Goal: Browse casually: Explore the website without a specific task or goal

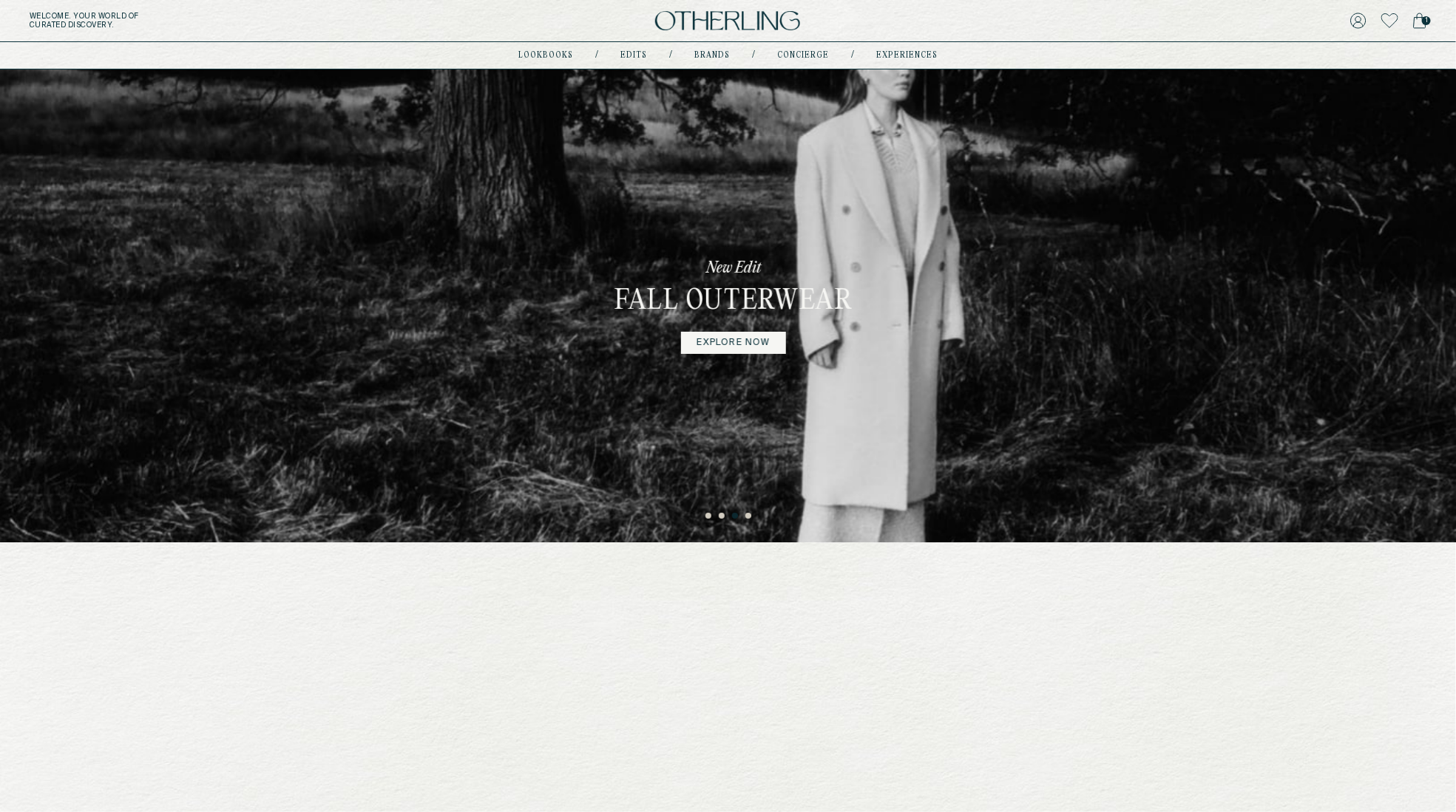
click at [720, 21] on img at bounding box center [728, 20] width 145 height 20
click at [697, 13] on img at bounding box center [728, 20] width 145 height 20
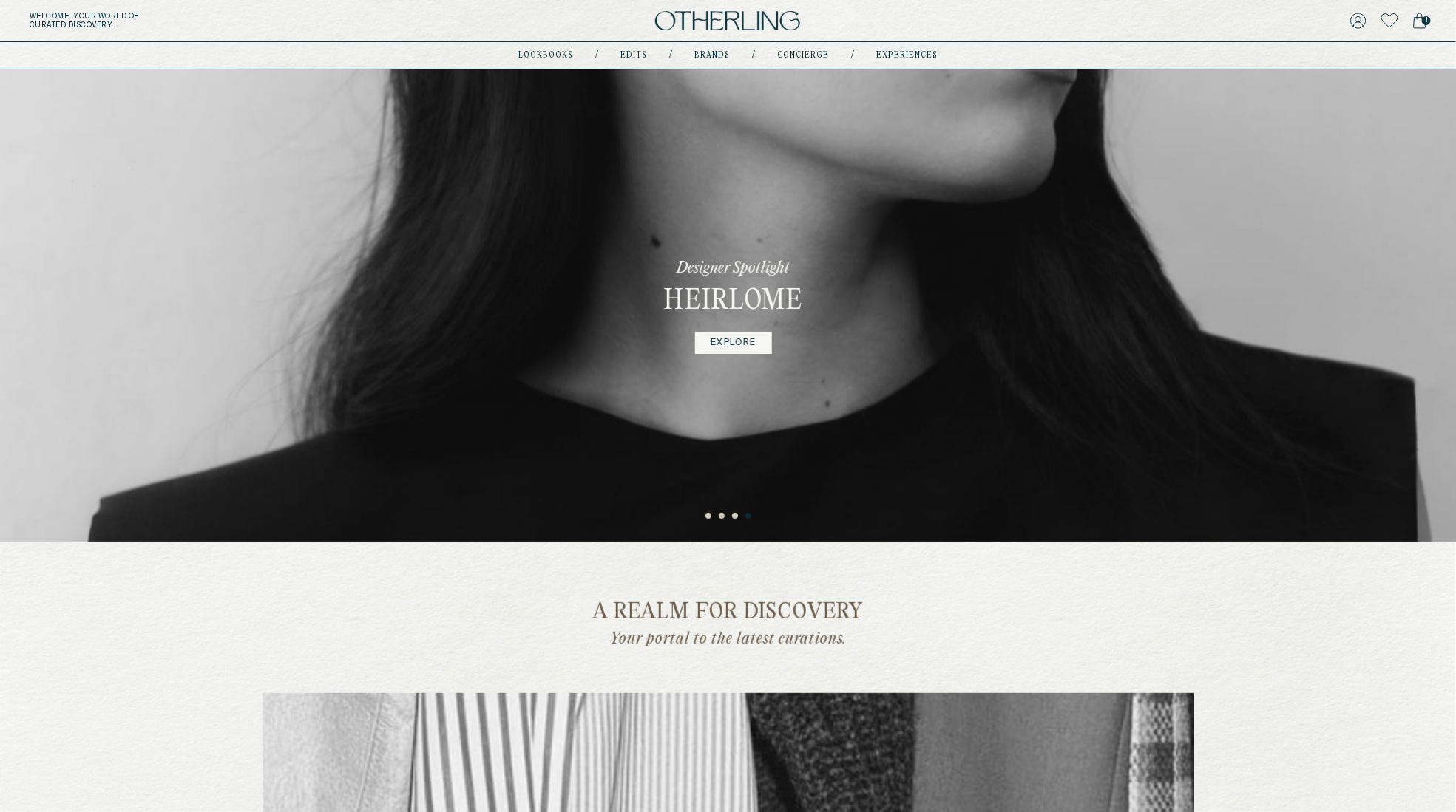
click at [1046, 241] on div "Designer Spotlight Heirlome EXPLORE" at bounding box center [728, 306] width 1457 height 473
click at [728, 22] on img at bounding box center [728, 20] width 145 height 20
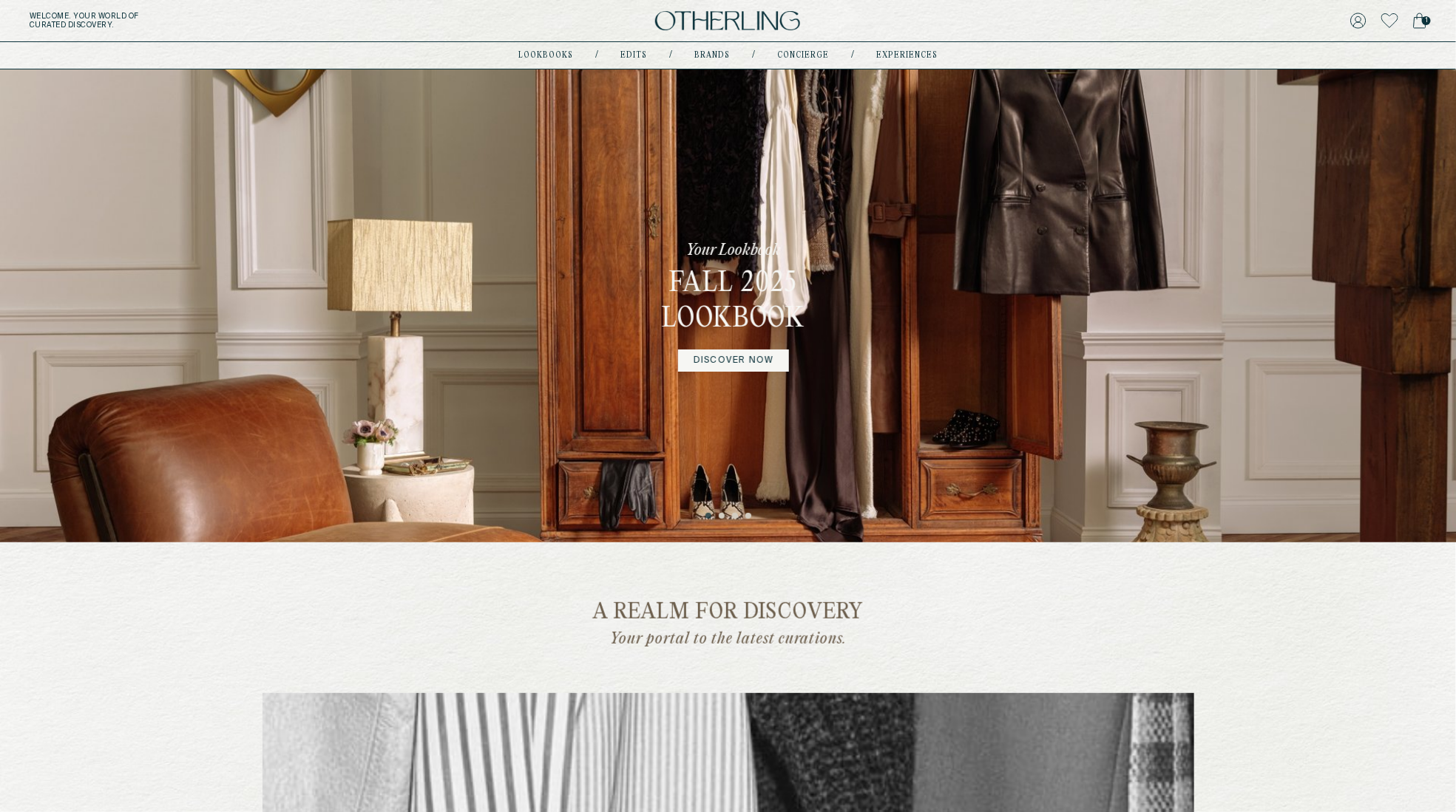
click at [728, 13] on img at bounding box center [728, 20] width 145 height 20
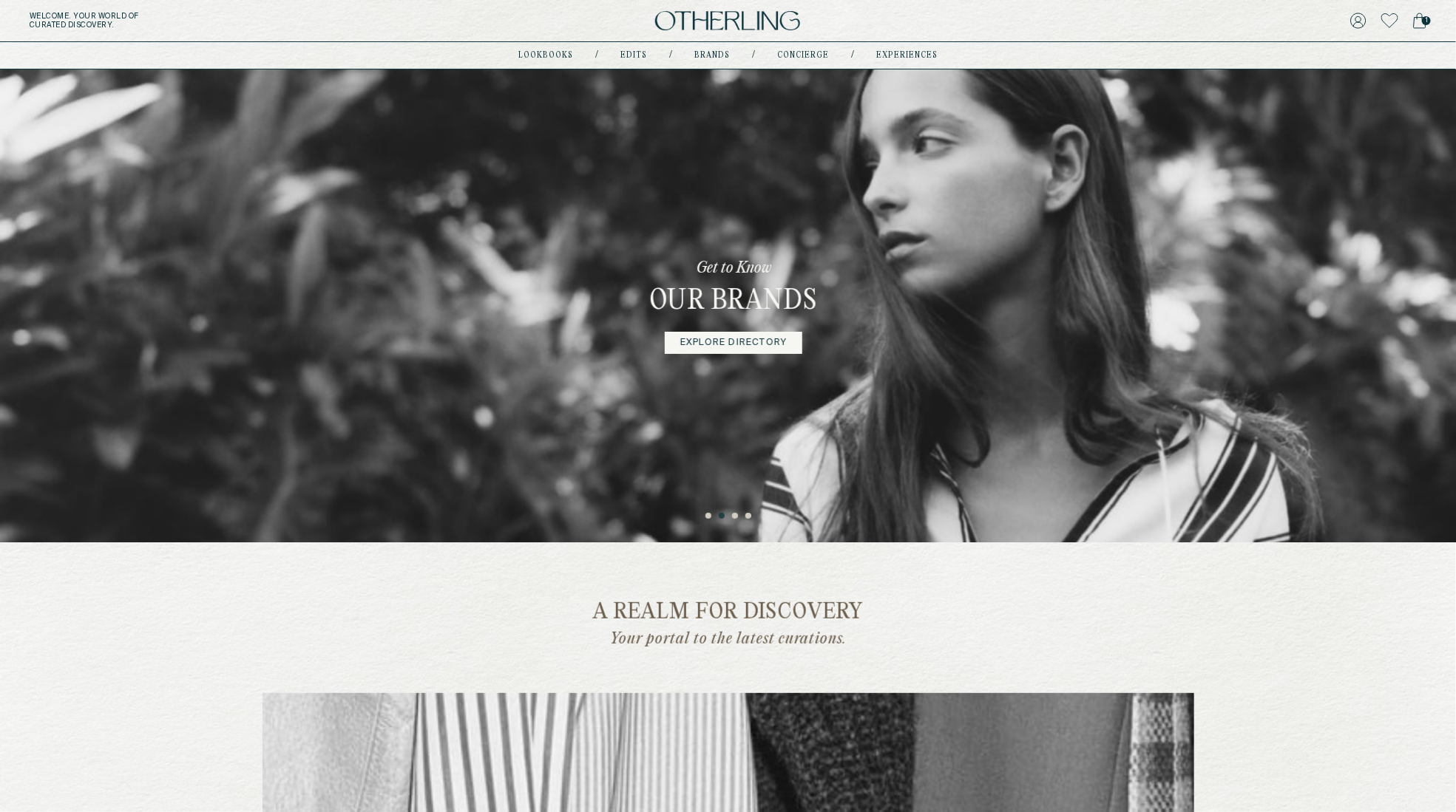
click at [712, 513] on button "1" at bounding box center [709, 517] width 7 height 7
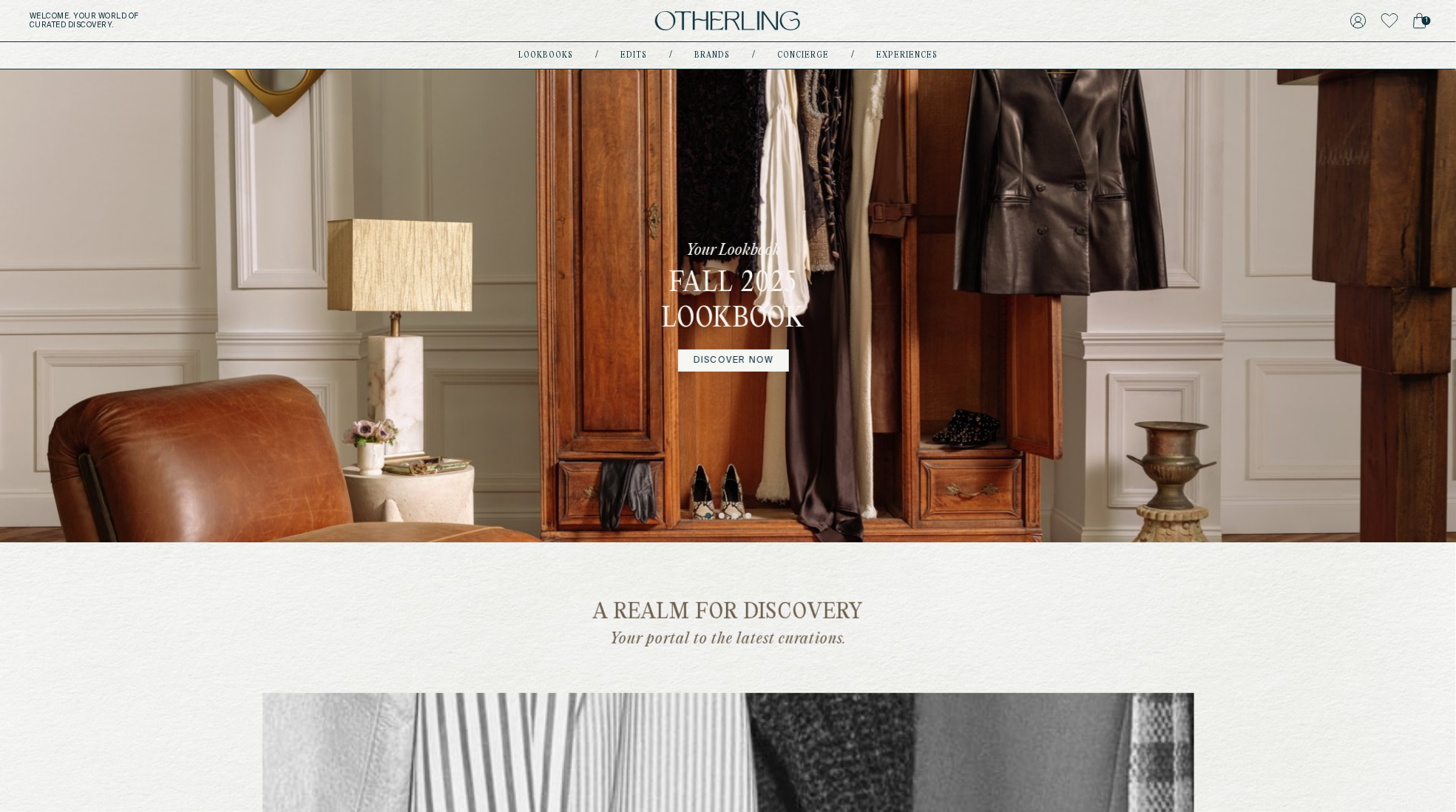
click at [721, 514] on button "2" at bounding box center [722, 517] width 7 height 7
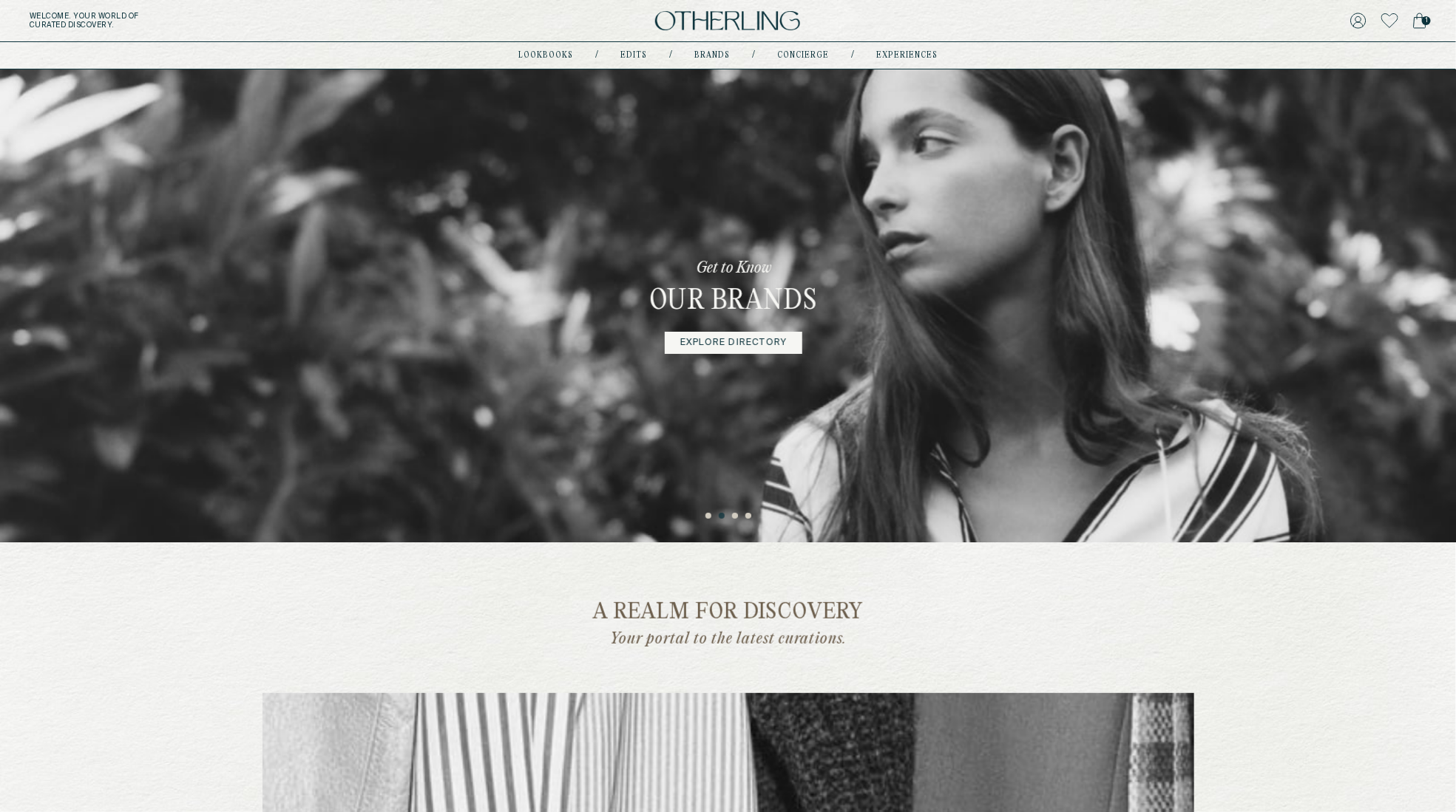
click at [731, 513] on ul "1 2 3 4" at bounding box center [728, 513] width 1456 height 18
click at [738, 517] on button "3" at bounding box center [735, 517] width 7 height 7
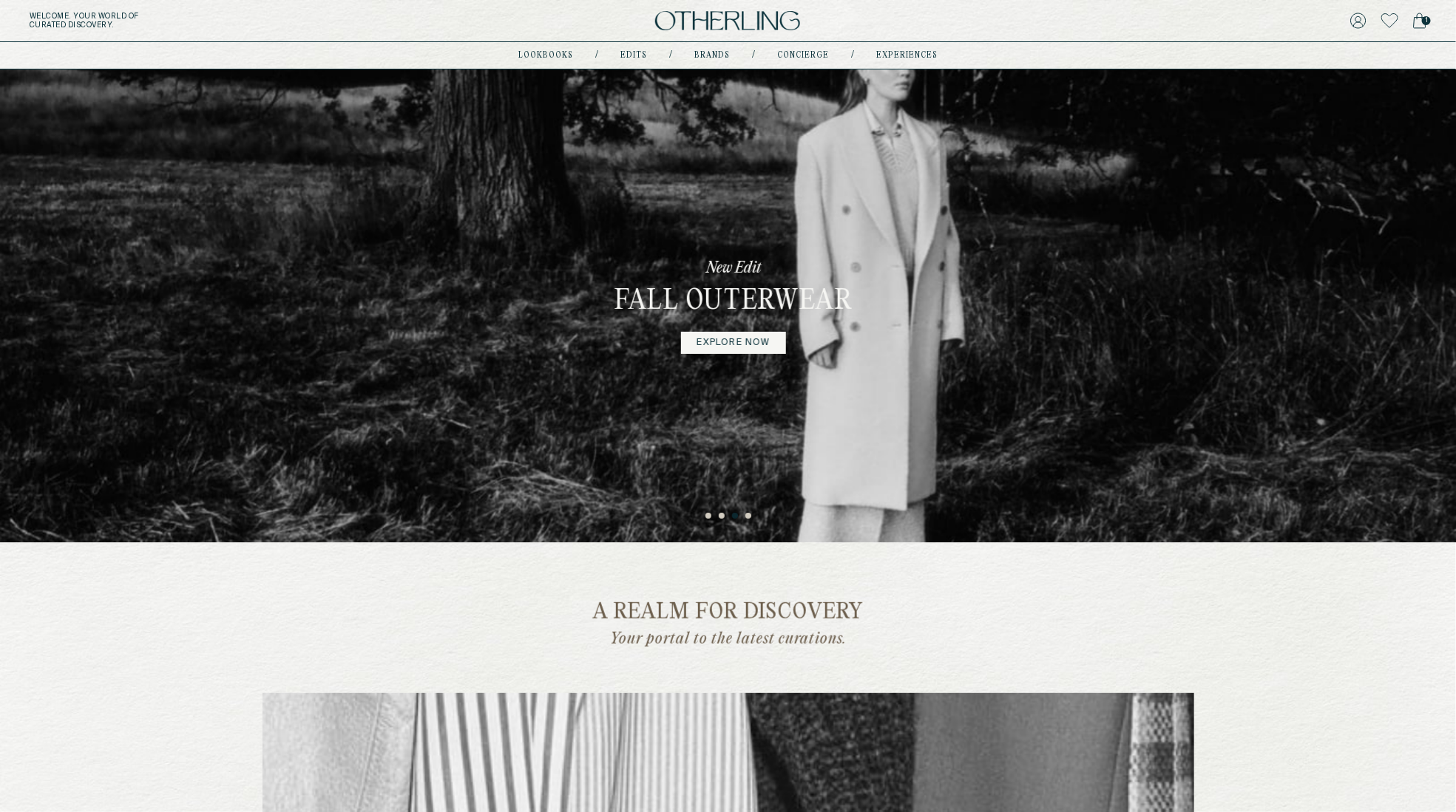
click at [750, 515] on button "4" at bounding box center [749, 517] width 7 height 7
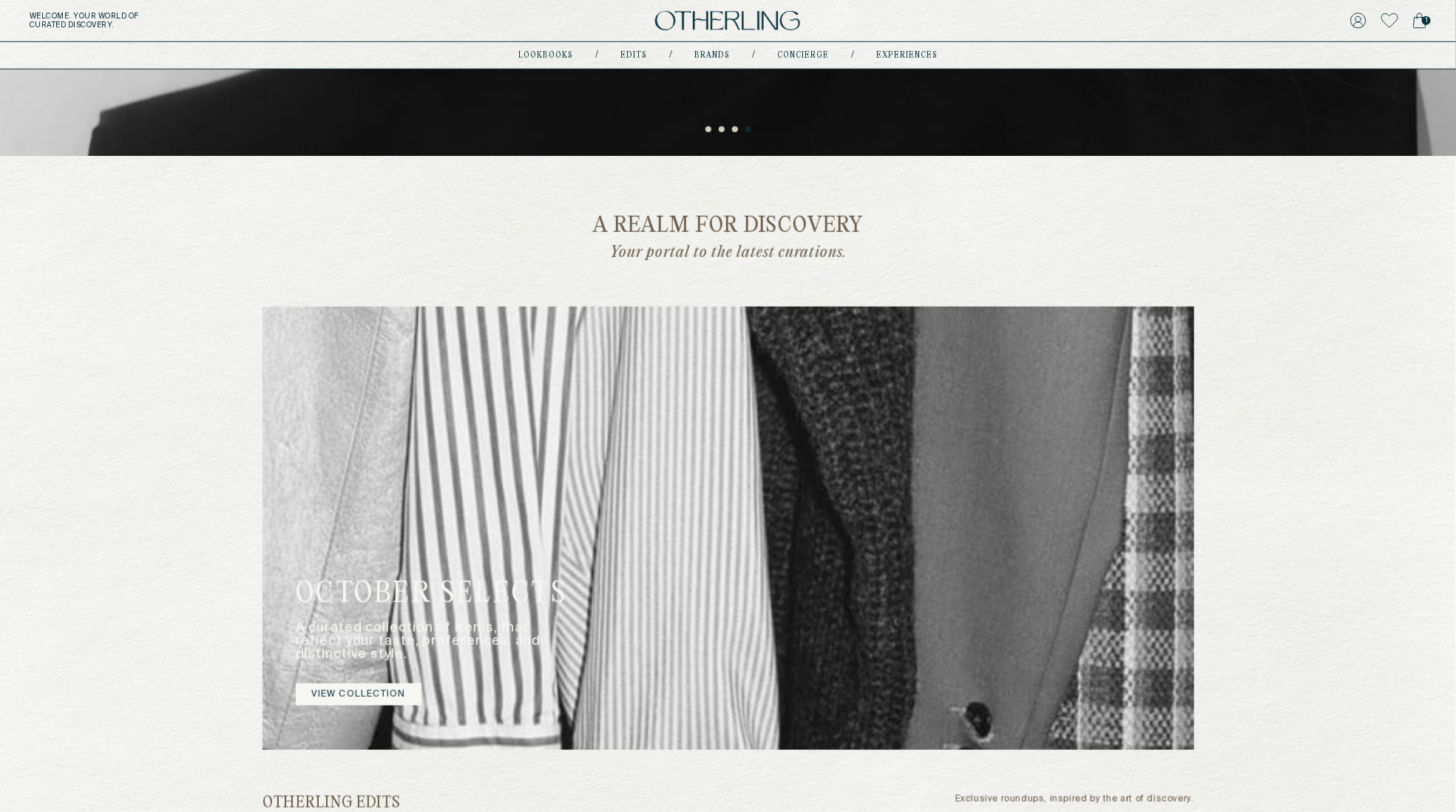
scroll to position [480, 0]
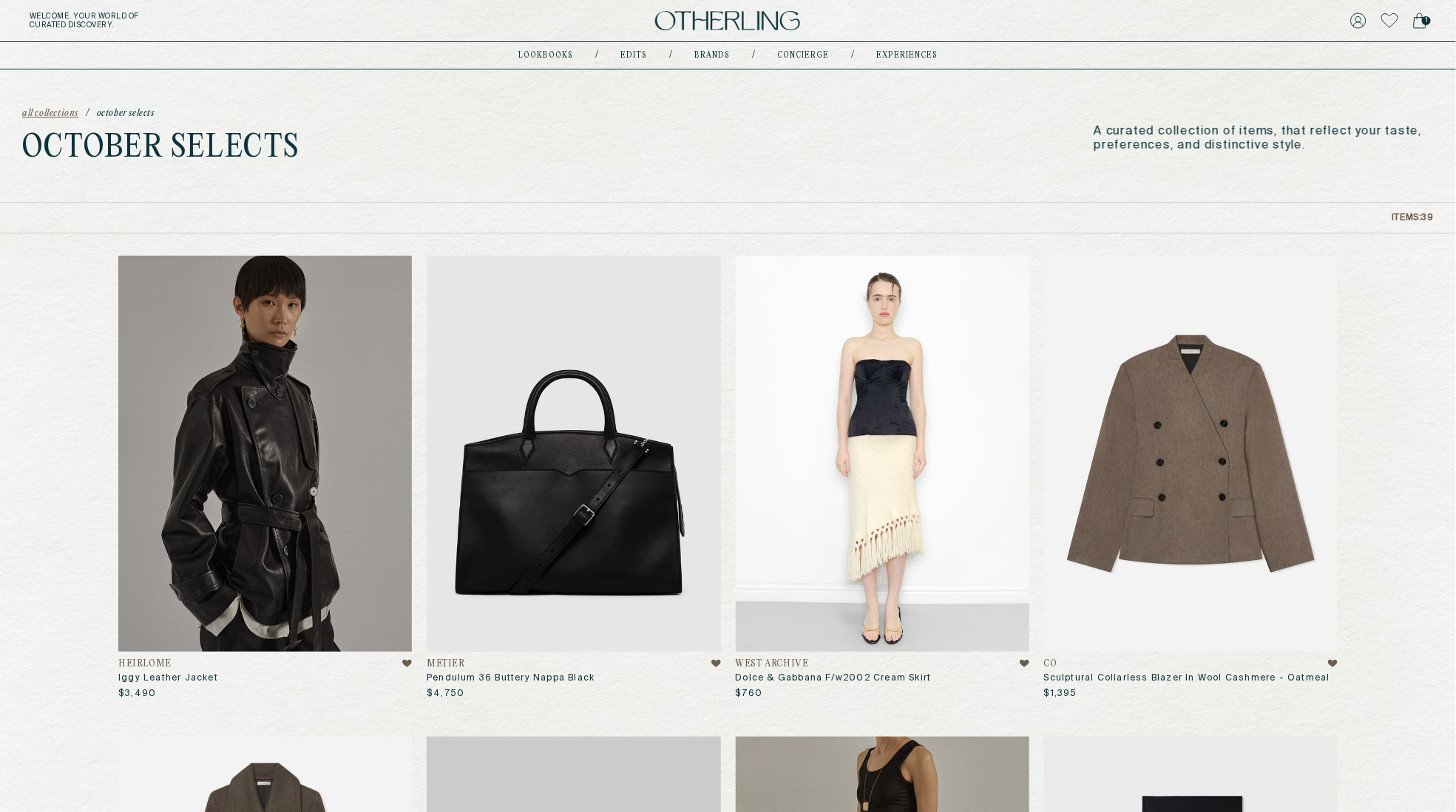
click at [720, 15] on img at bounding box center [728, 20] width 145 height 20
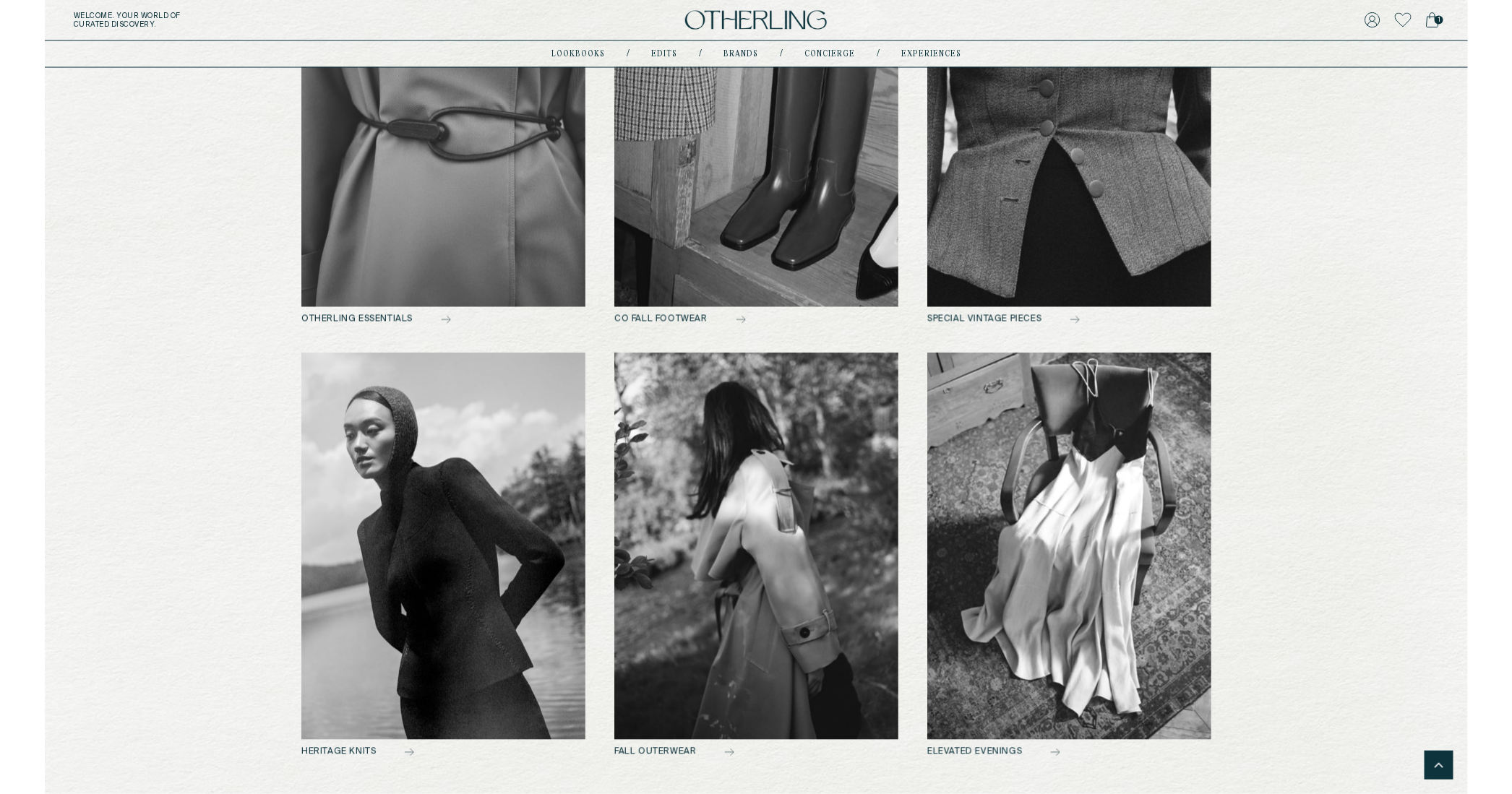
scroll to position [1272, 0]
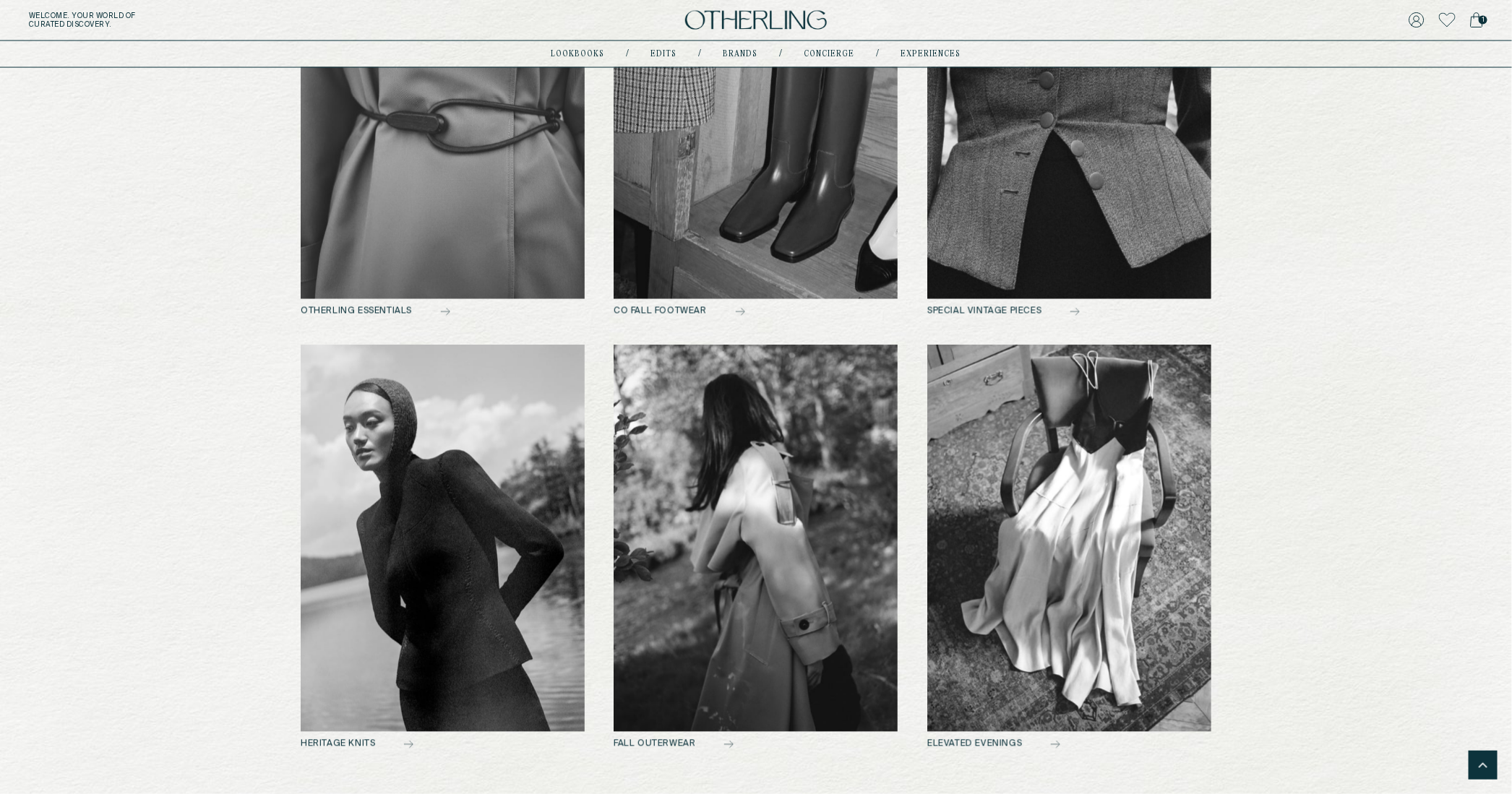
click at [743, 12] on img at bounding box center [756, 20] width 142 height 19
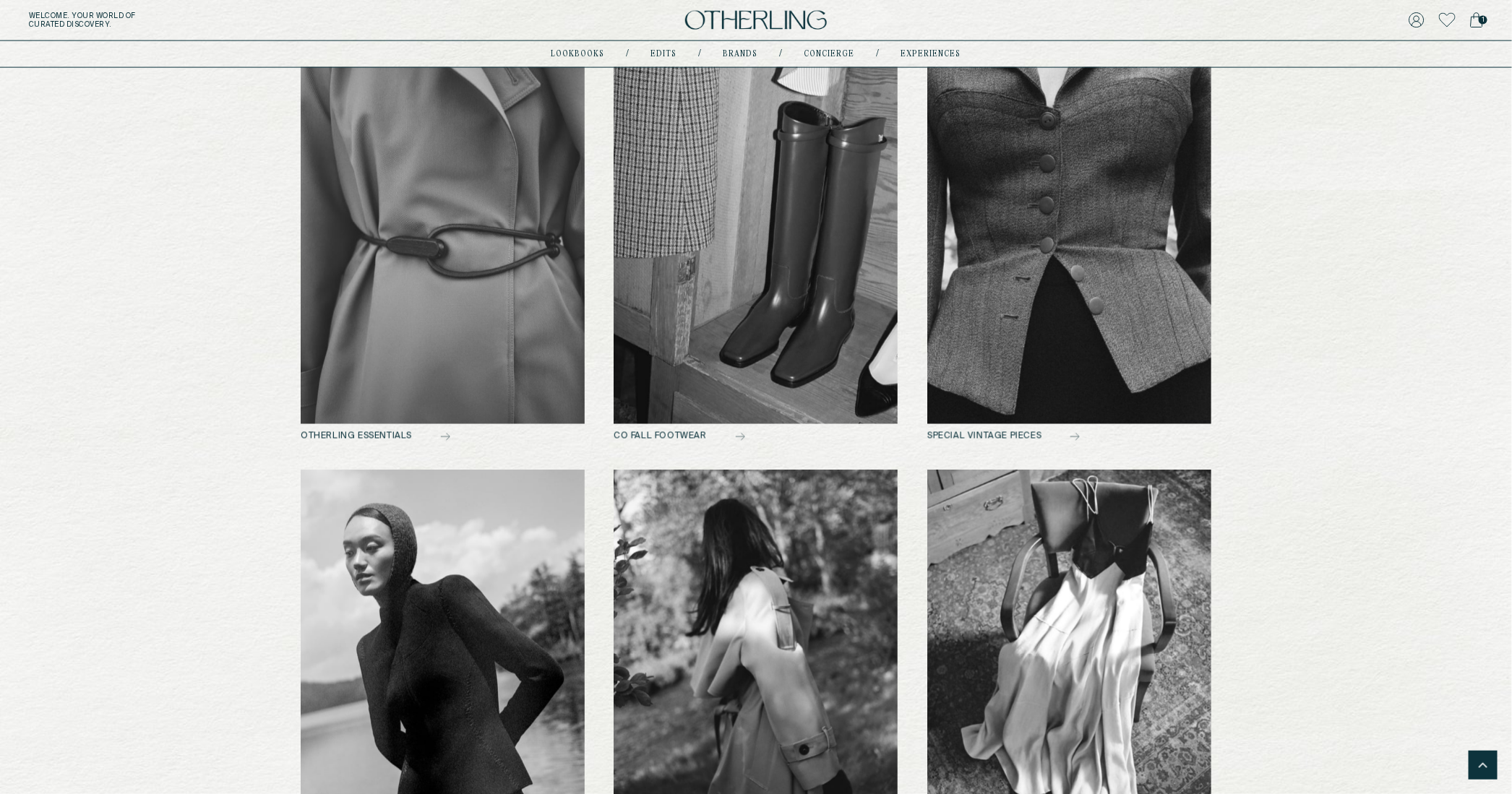
scroll to position [1114, 0]
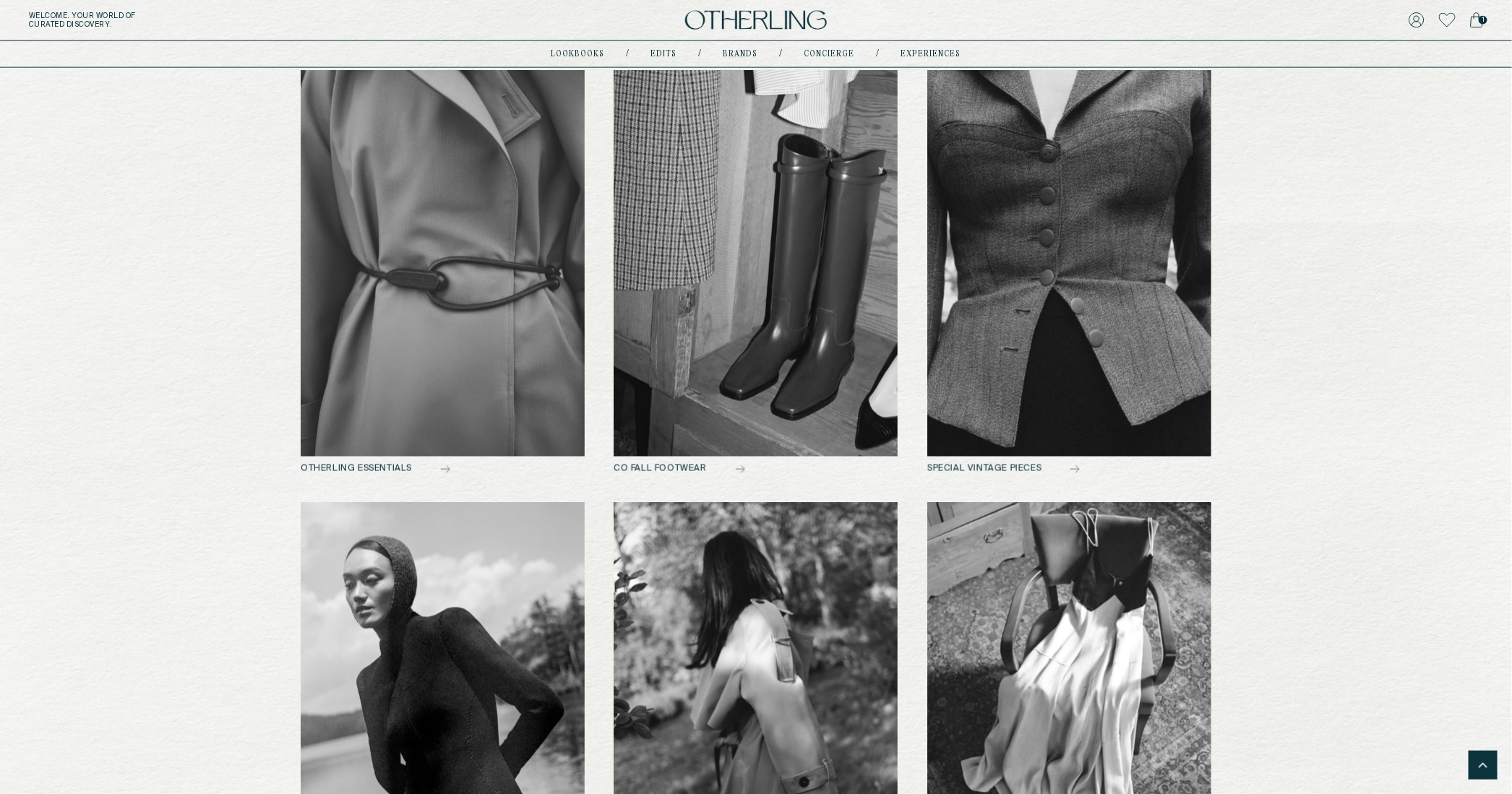
click at [1067, 357] on img at bounding box center [1069, 263] width 284 height 387
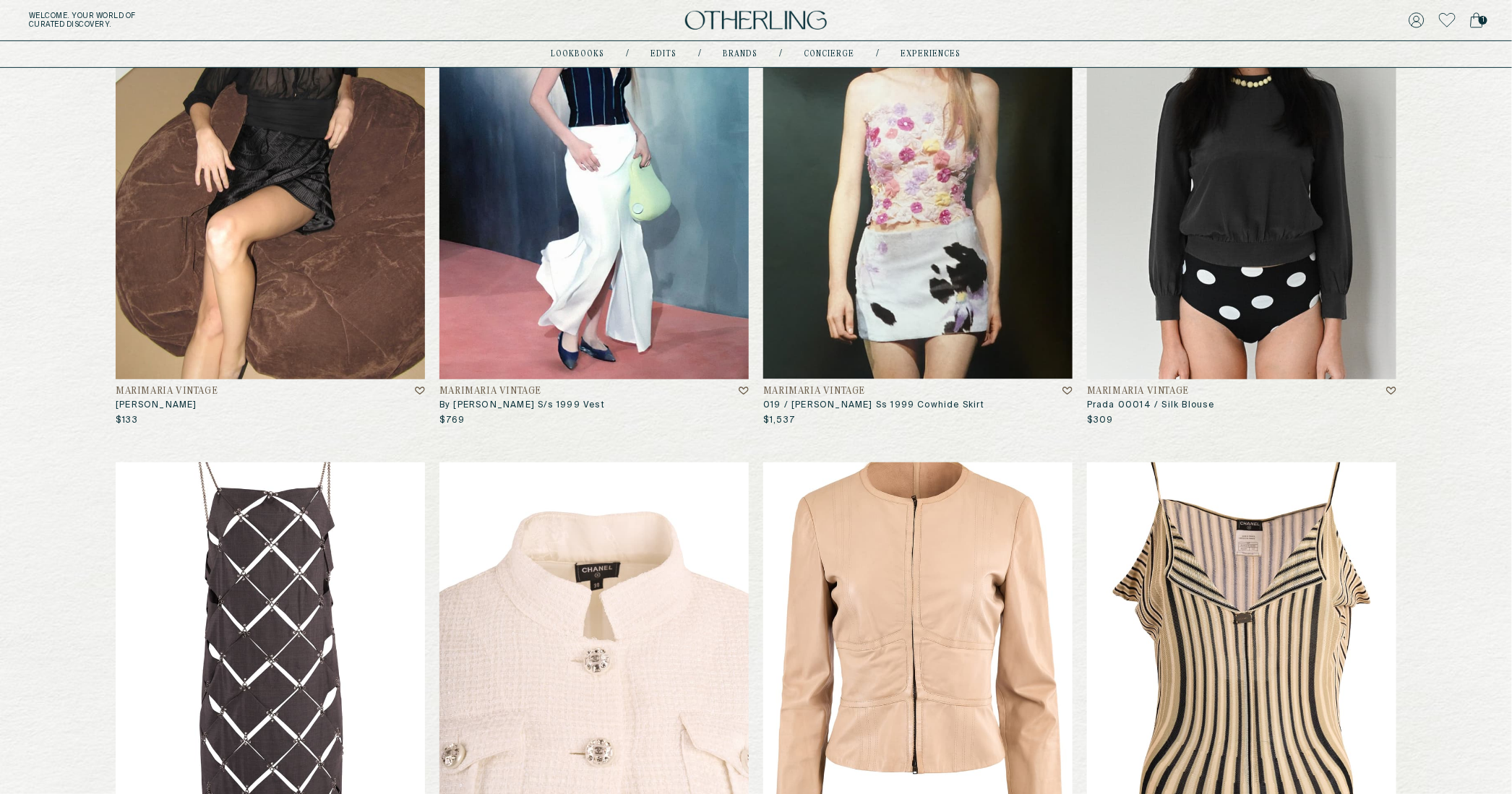
scroll to position [330, 0]
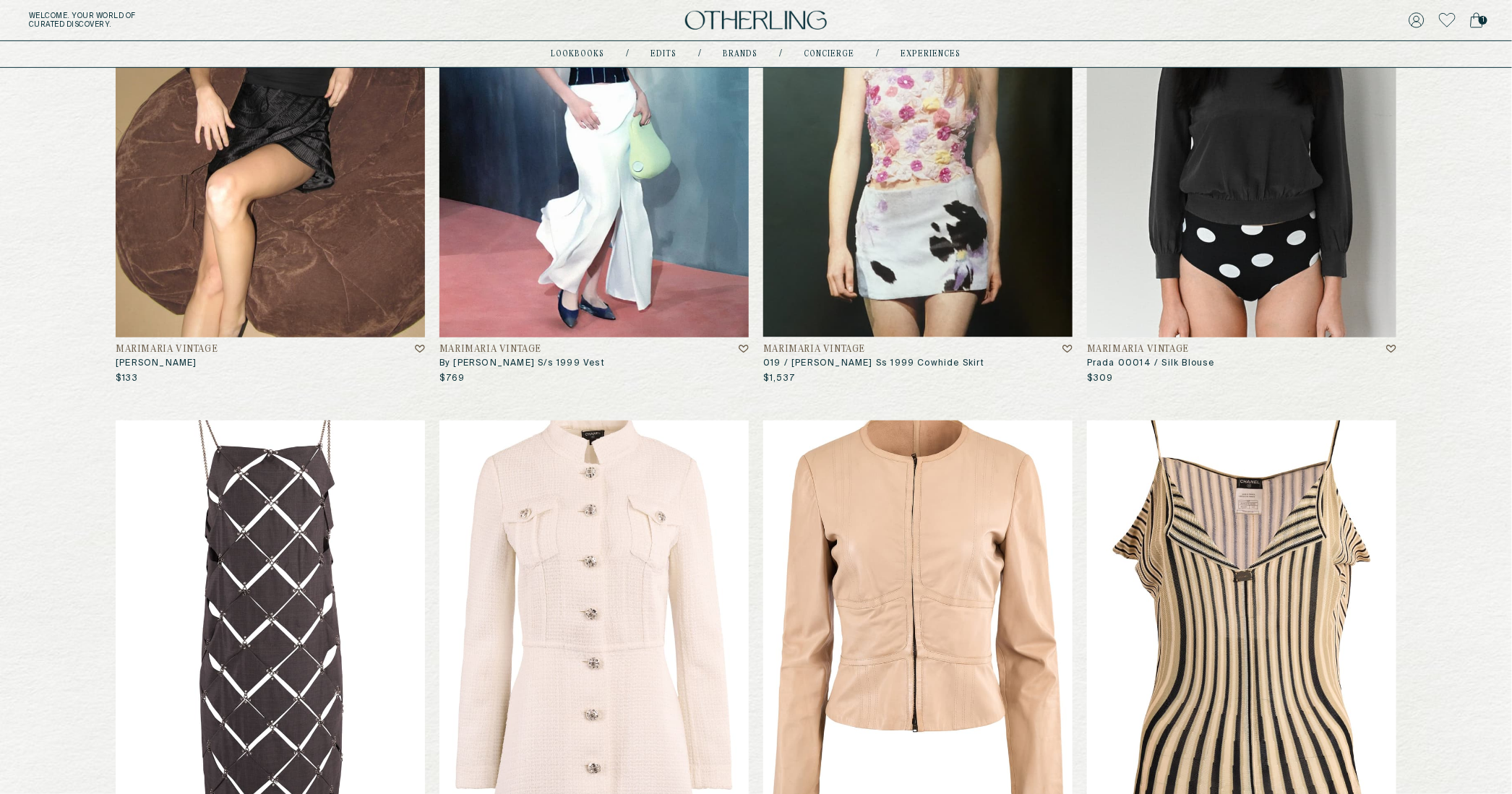
click at [649, 209] on img at bounding box center [594, 128] width 310 height 418
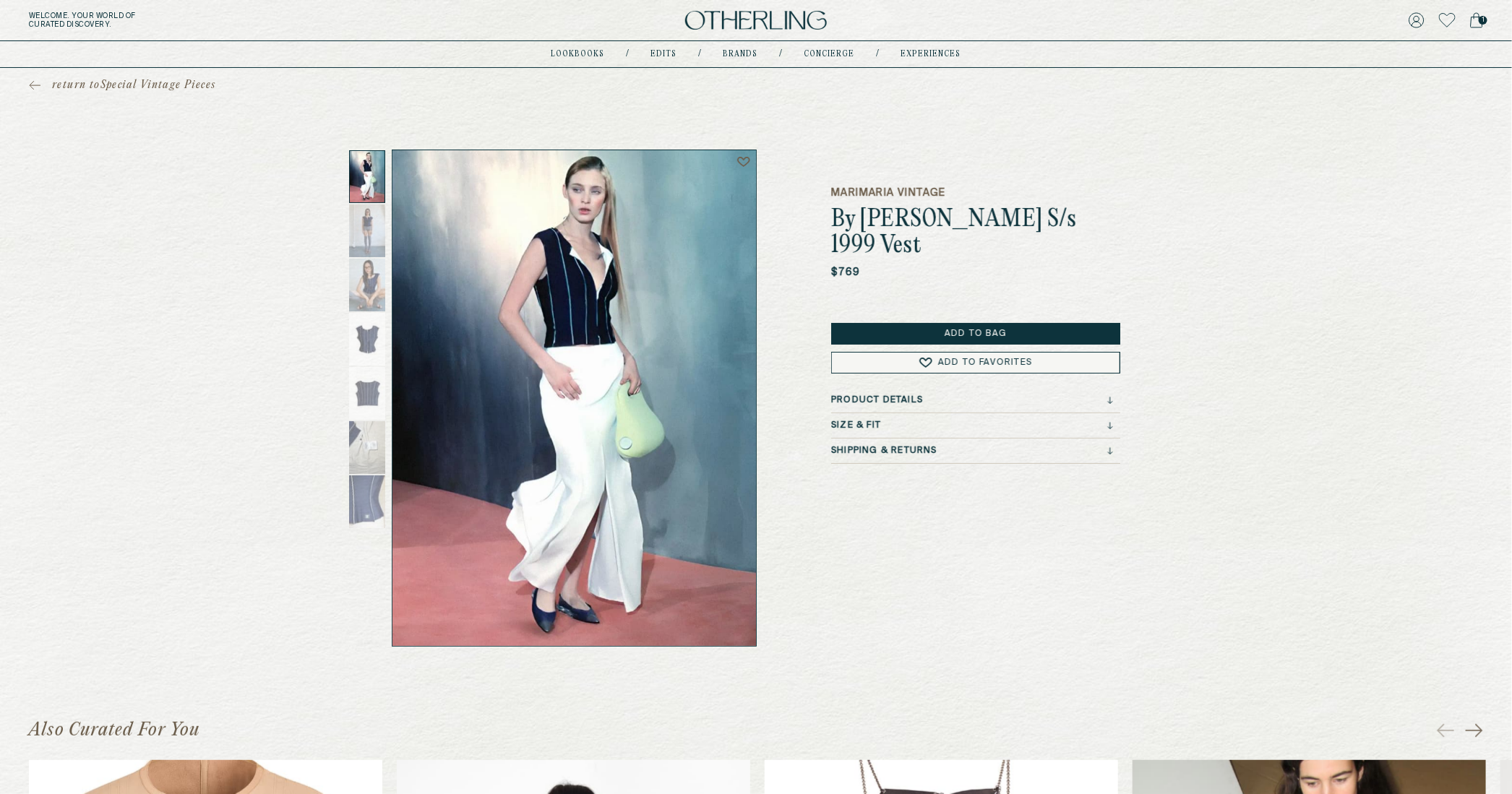
click at [908, 425] on div "Size & Fit" at bounding box center [972, 425] width 282 height 10
drag, startPoint x: 834, startPoint y: 443, endPoint x: 943, endPoint y: 442, distance: 109.0
click at [943, 442] on div "Size & Fit Size 40 FR" at bounding box center [976, 440] width 289 height 39
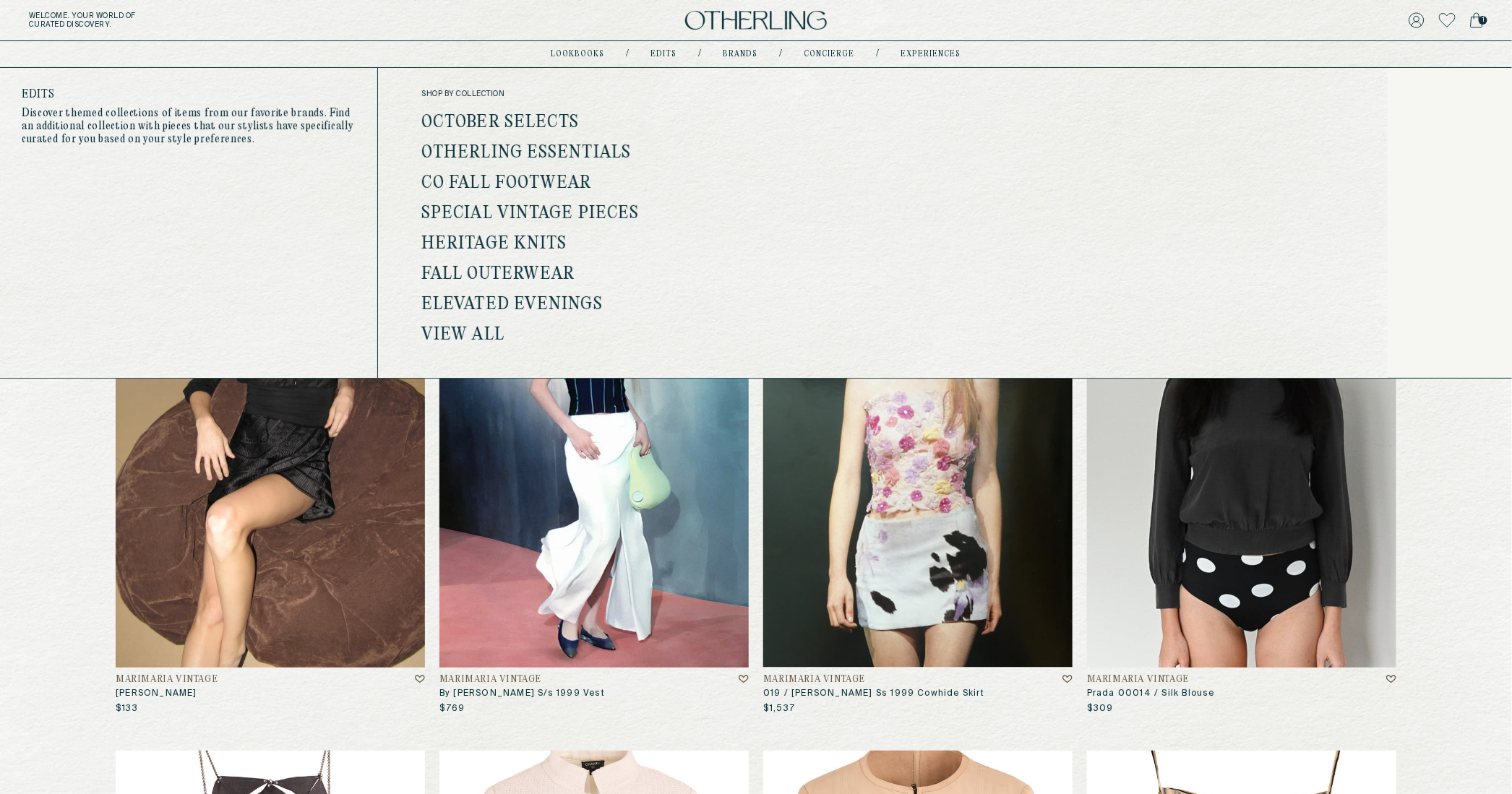
click at [586, 146] on link "Otherling Essentials" at bounding box center [526, 153] width 209 height 19
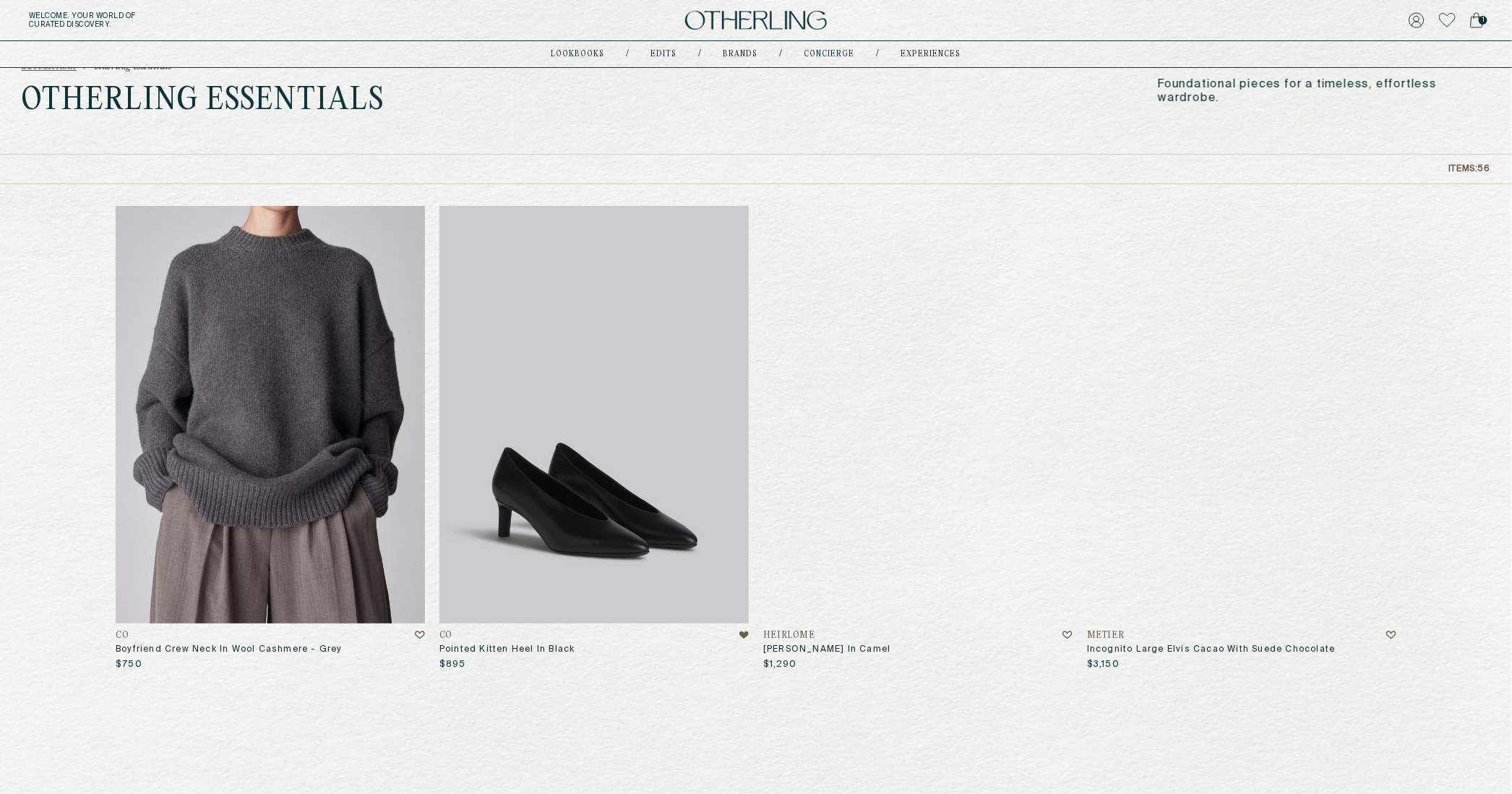
scroll to position [48, 0]
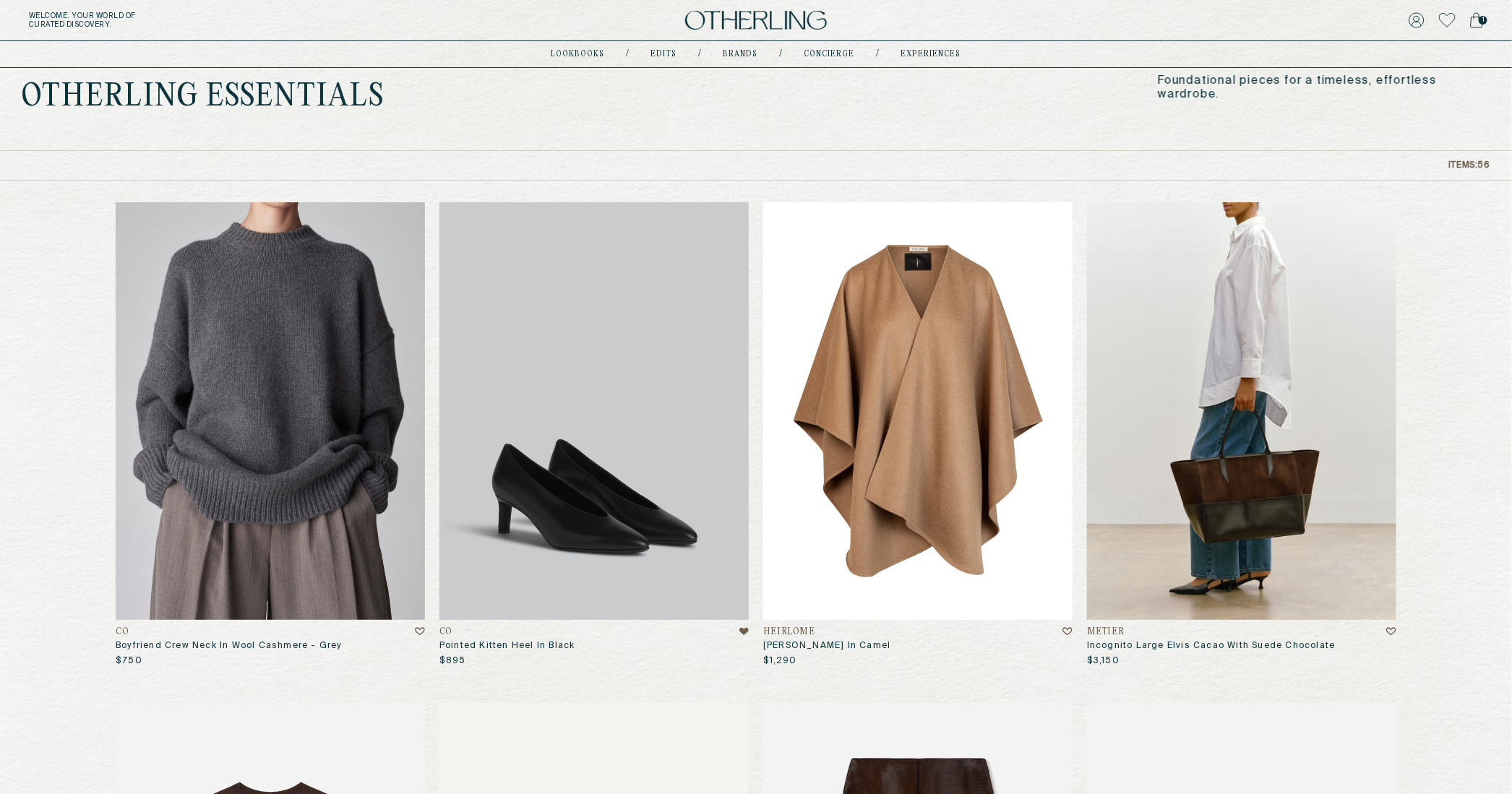
click at [898, 430] on img at bounding box center [918, 411] width 310 height 418
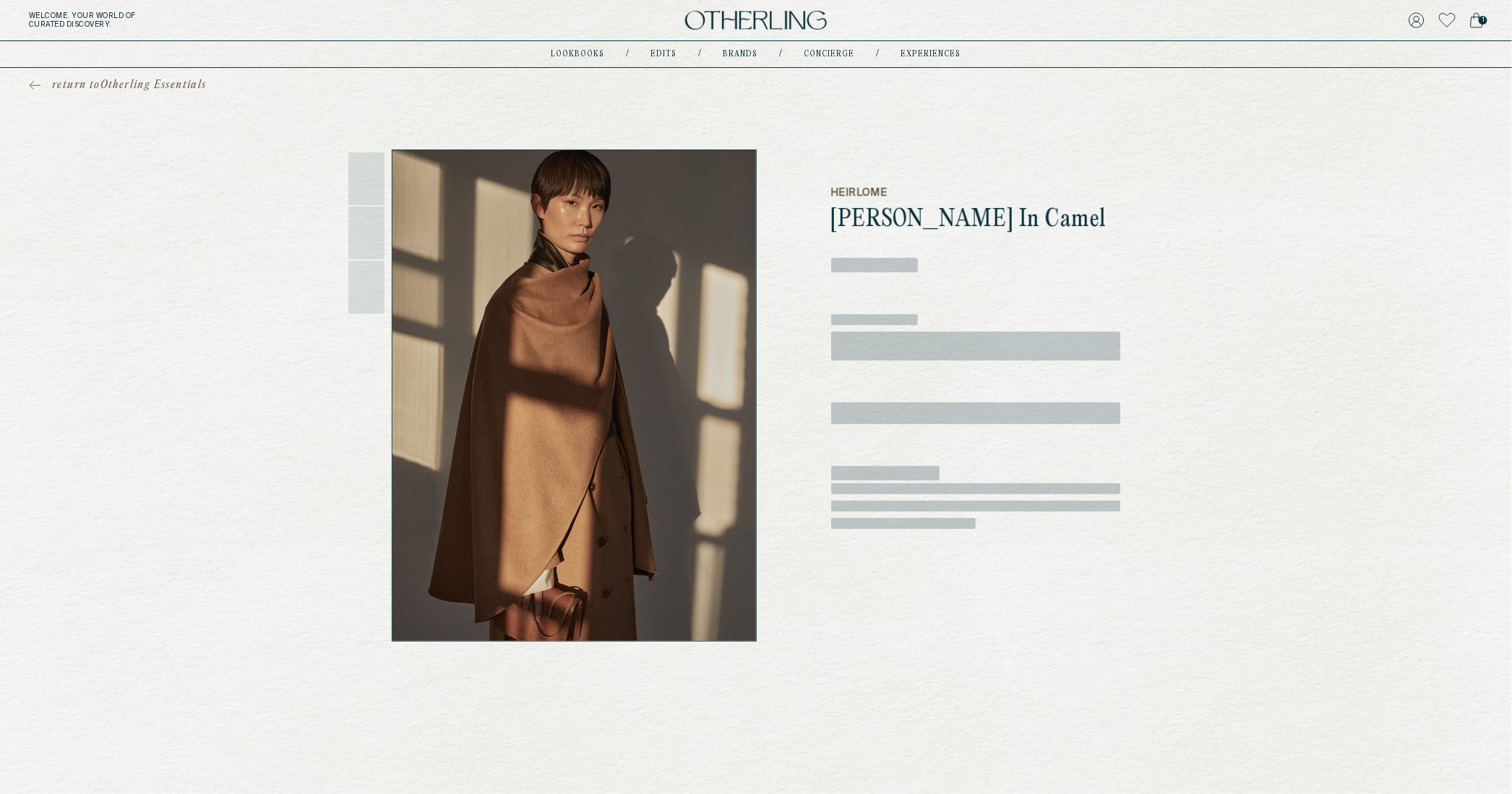
scroll to position [48, 0]
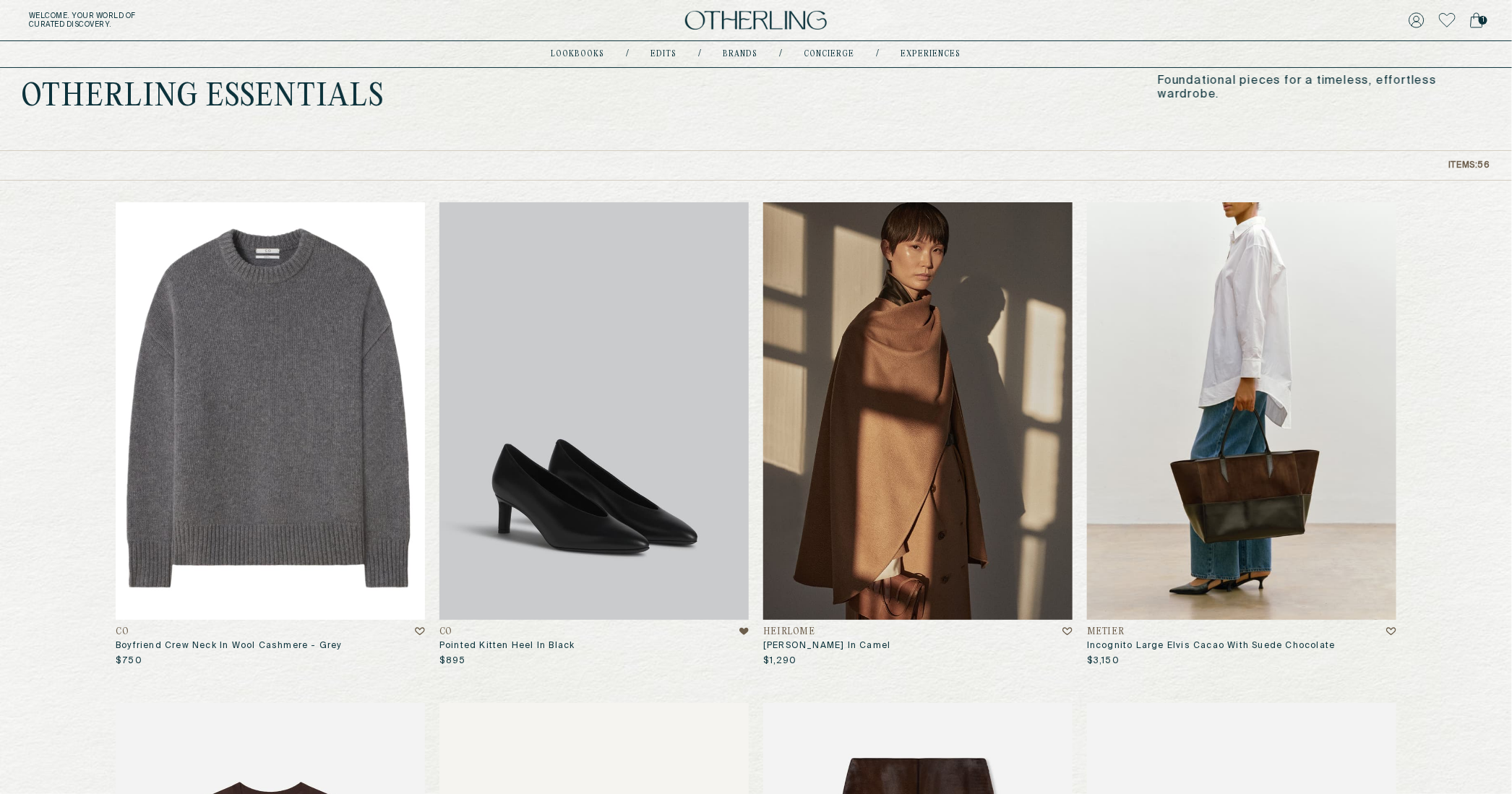
click at [336, 513] on img at bounding box center [271, 411] width 310 height 418
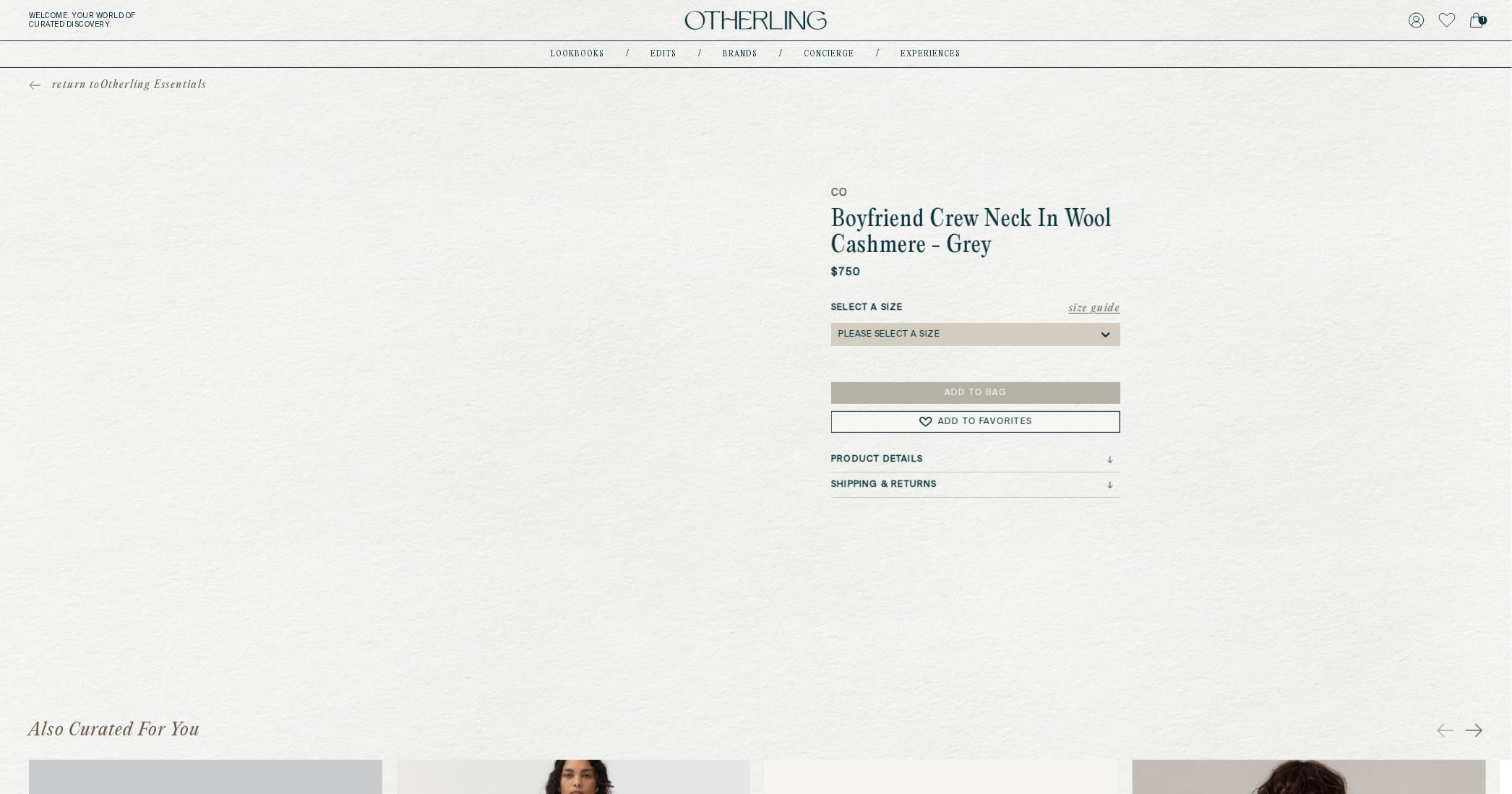
click at [885, 349] on div "Size Guide Select a Size Please select a Size" at bounding box center [976, 330] width 289 height 59
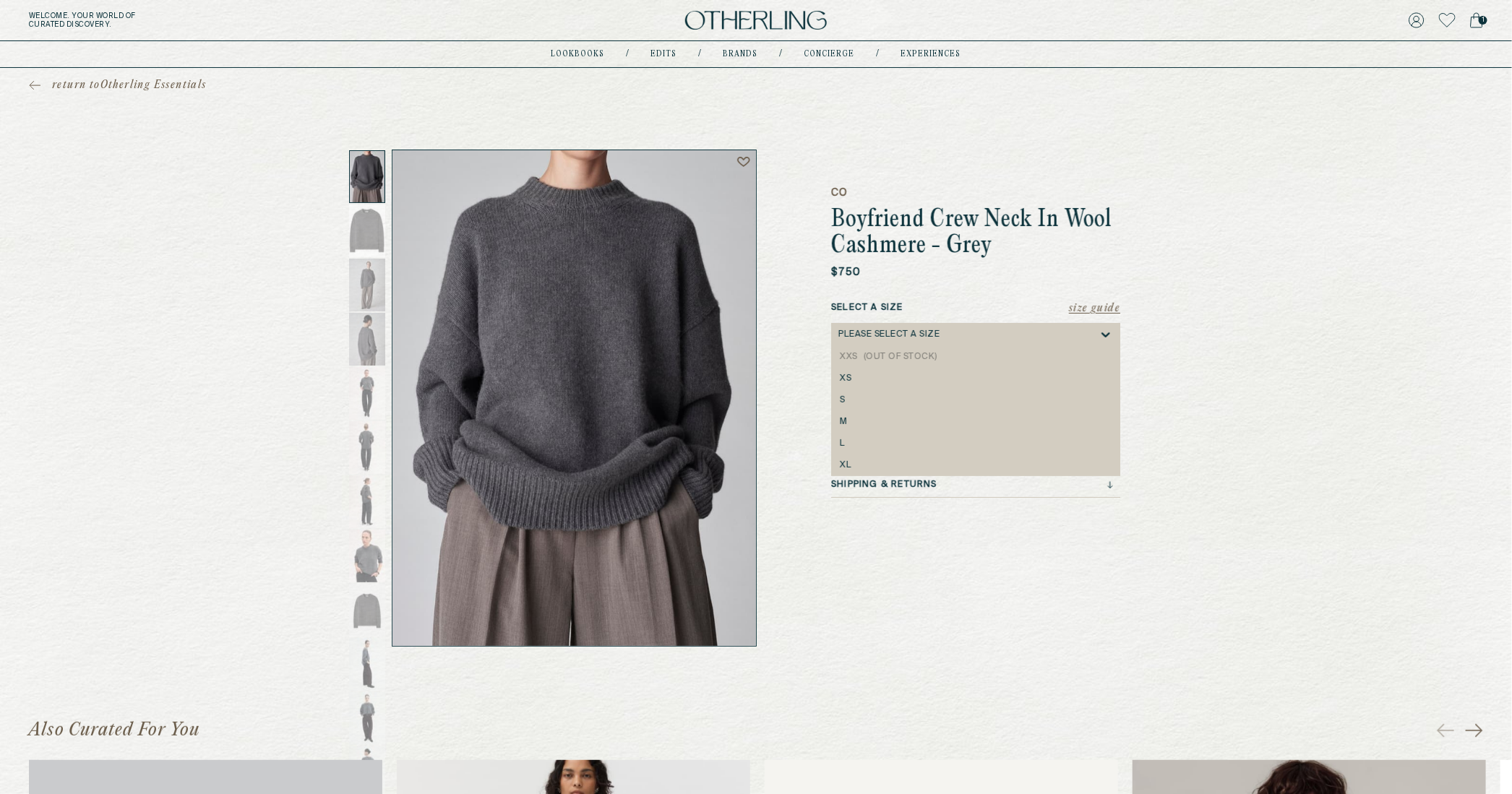
click at [887, 343] on div "Please select a Size" at bounding box center [969, 335] width 261 height 23
click at [887, 399] on div "S" at bounding box center [976, 400] width 272 height 10
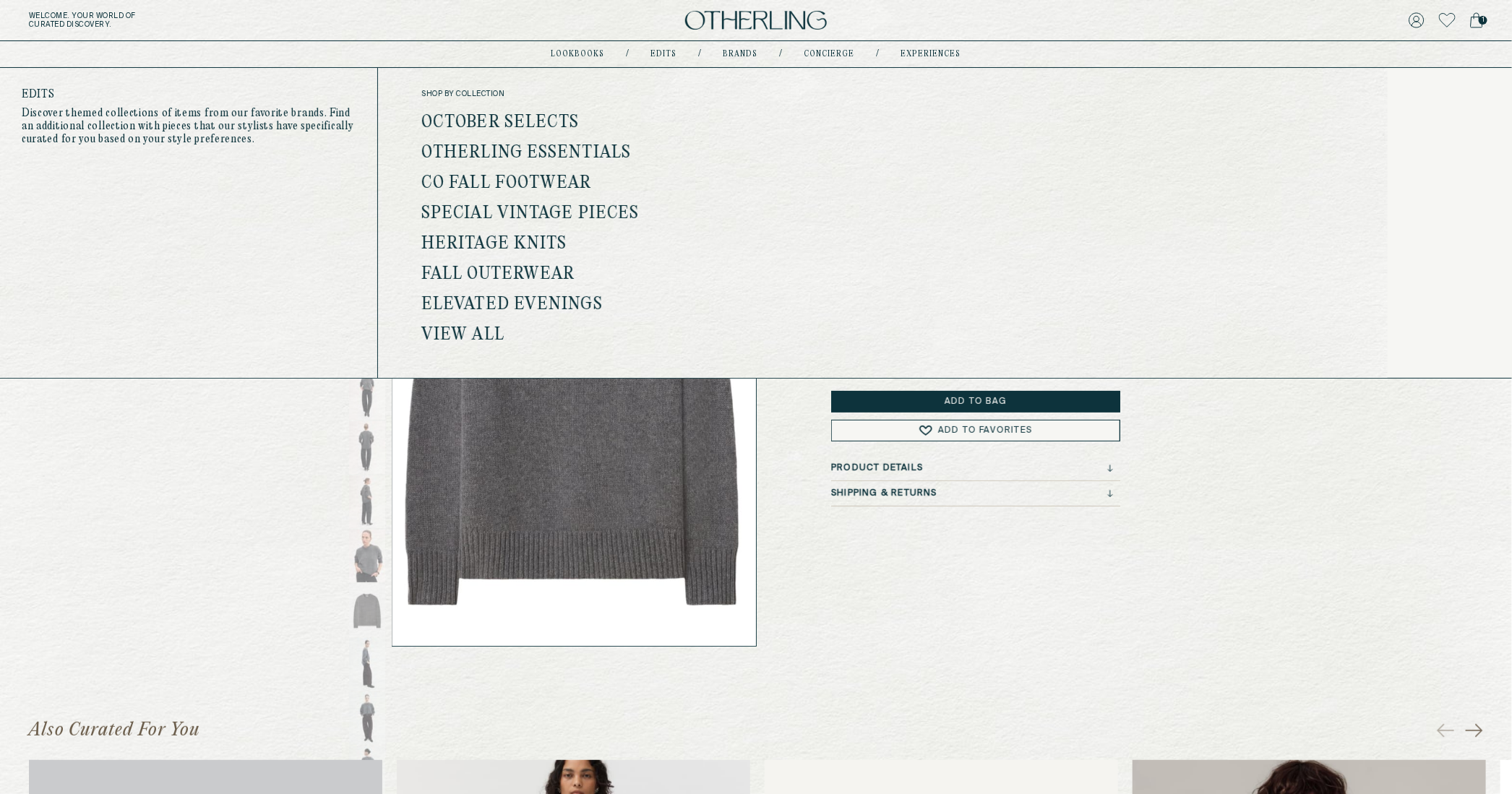
click at [546, 149] on link "Otherling Essentials" at bounding box center [526, 153] width 209 height 19
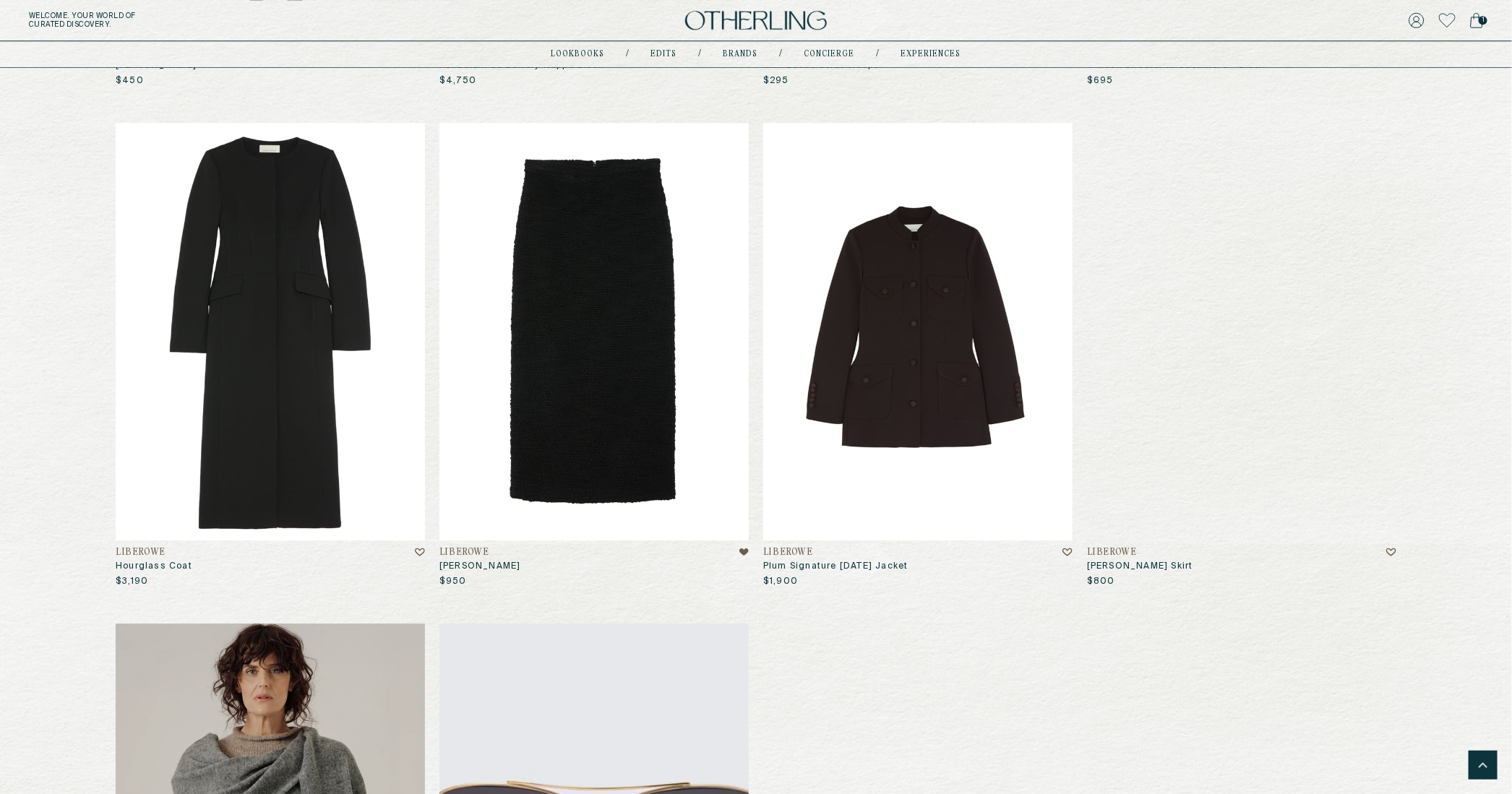
scroll to position [3086, 0]
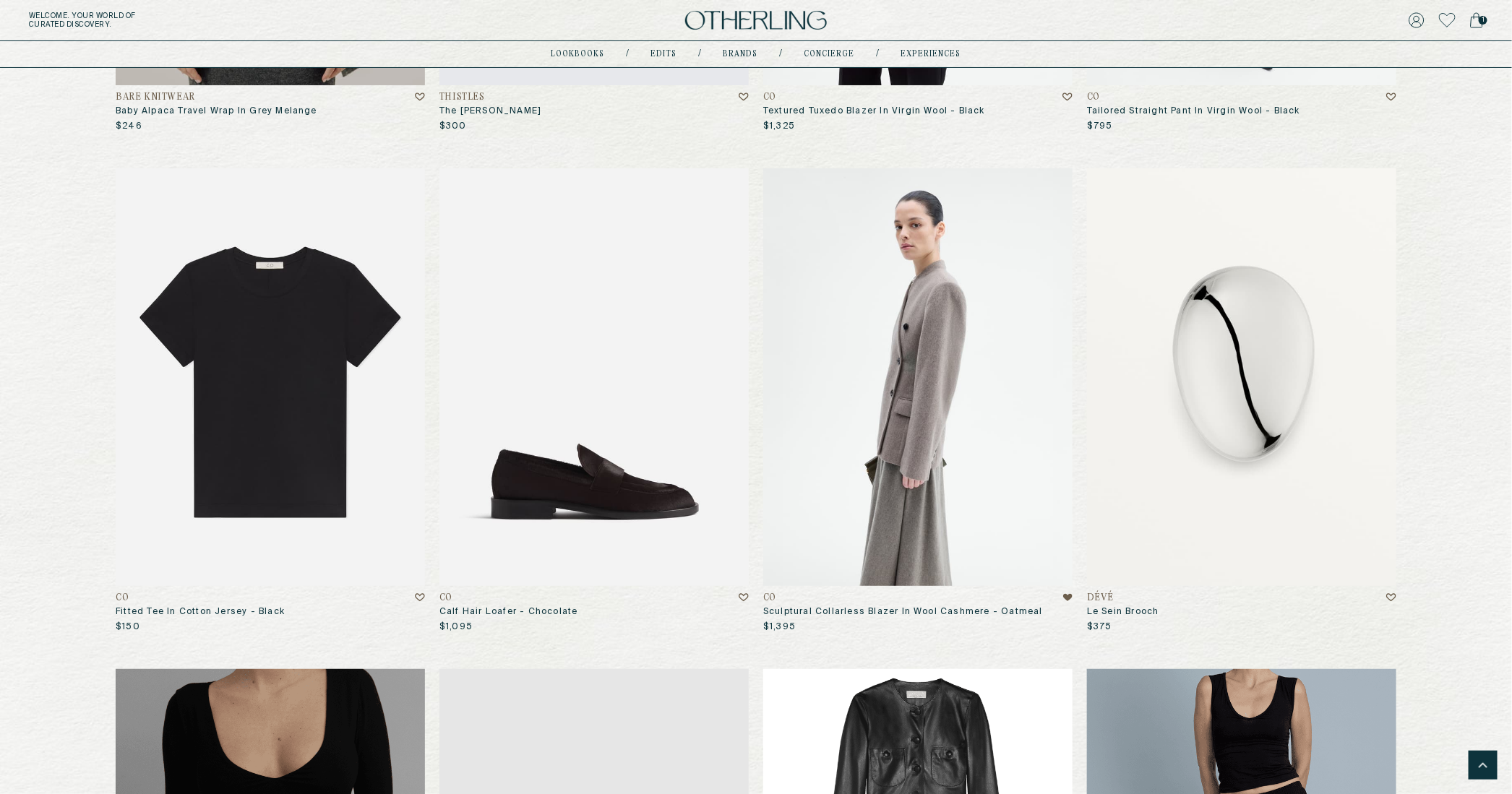
click at [848, 450] on img at bounding box center [918, 377] width 310 height 418
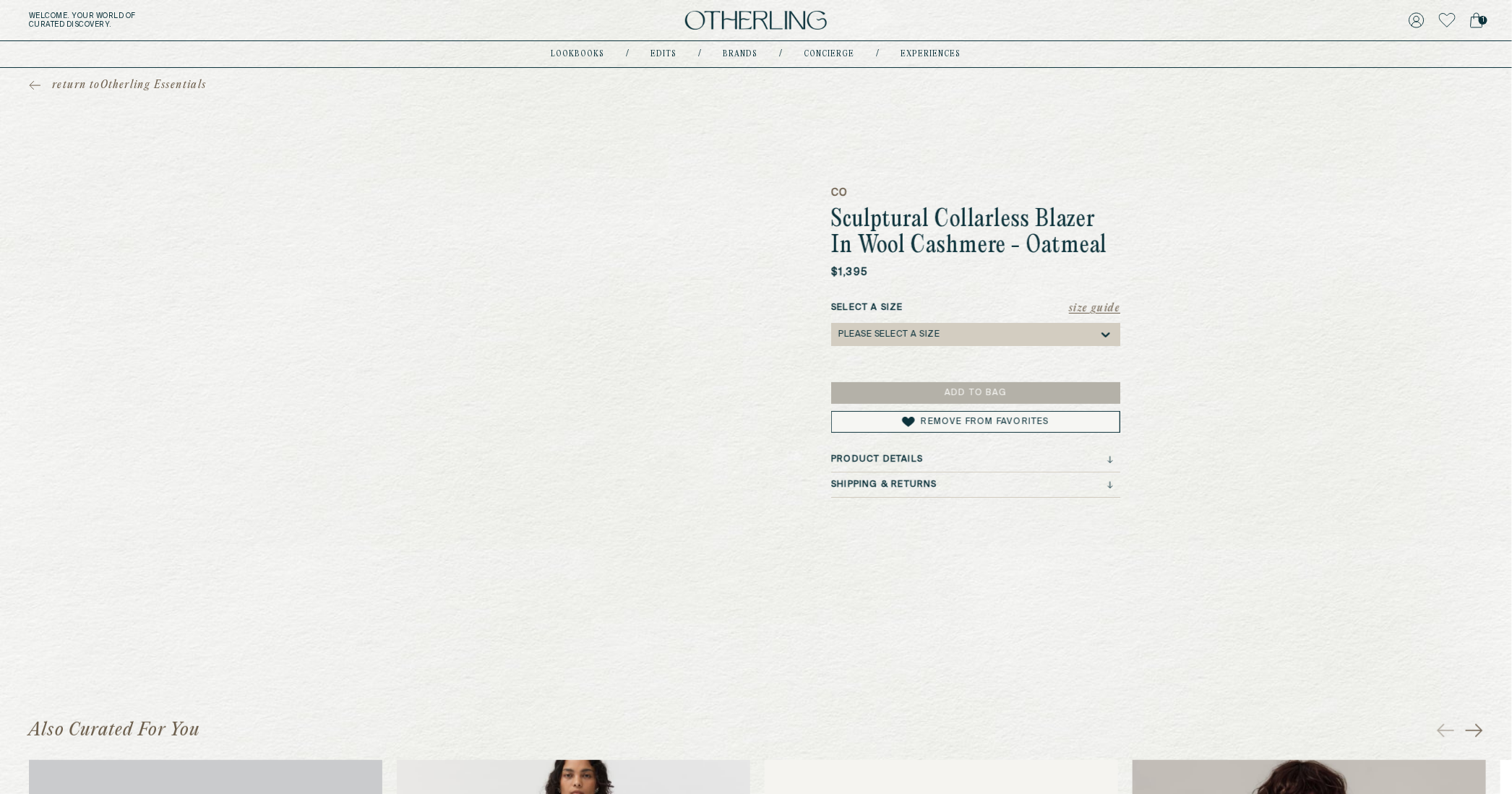
click at [925, 330] on div "Please select a Size" at bounding box center [889, 334] width 101 height 10
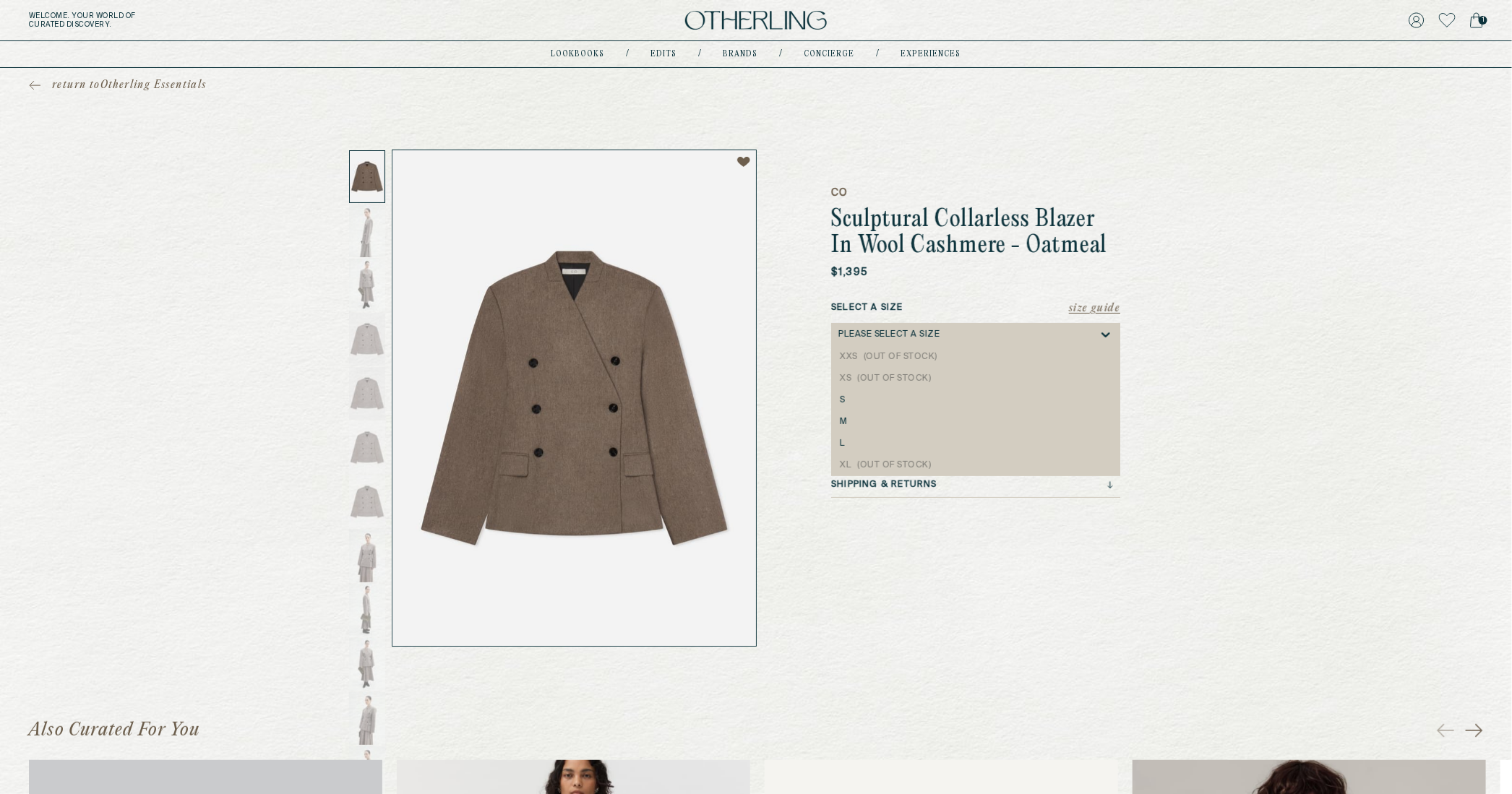
click at [194, 213] on div "return to Otherling Essentials CO Sculptural Collarless Blazer In Wool Cashmere…" at bounding box center [756, 357] width 1512 height 579
click at [903, 326] on div "Please select a Size" at bounding box center [969, 335] width 261 height 23
click at [1267, 515] on div "return to Otherling Essentials CO Sculptural Collarless Blazer In Wool Cashmere…" at bounding box center [756, 357] width 1512 height 579
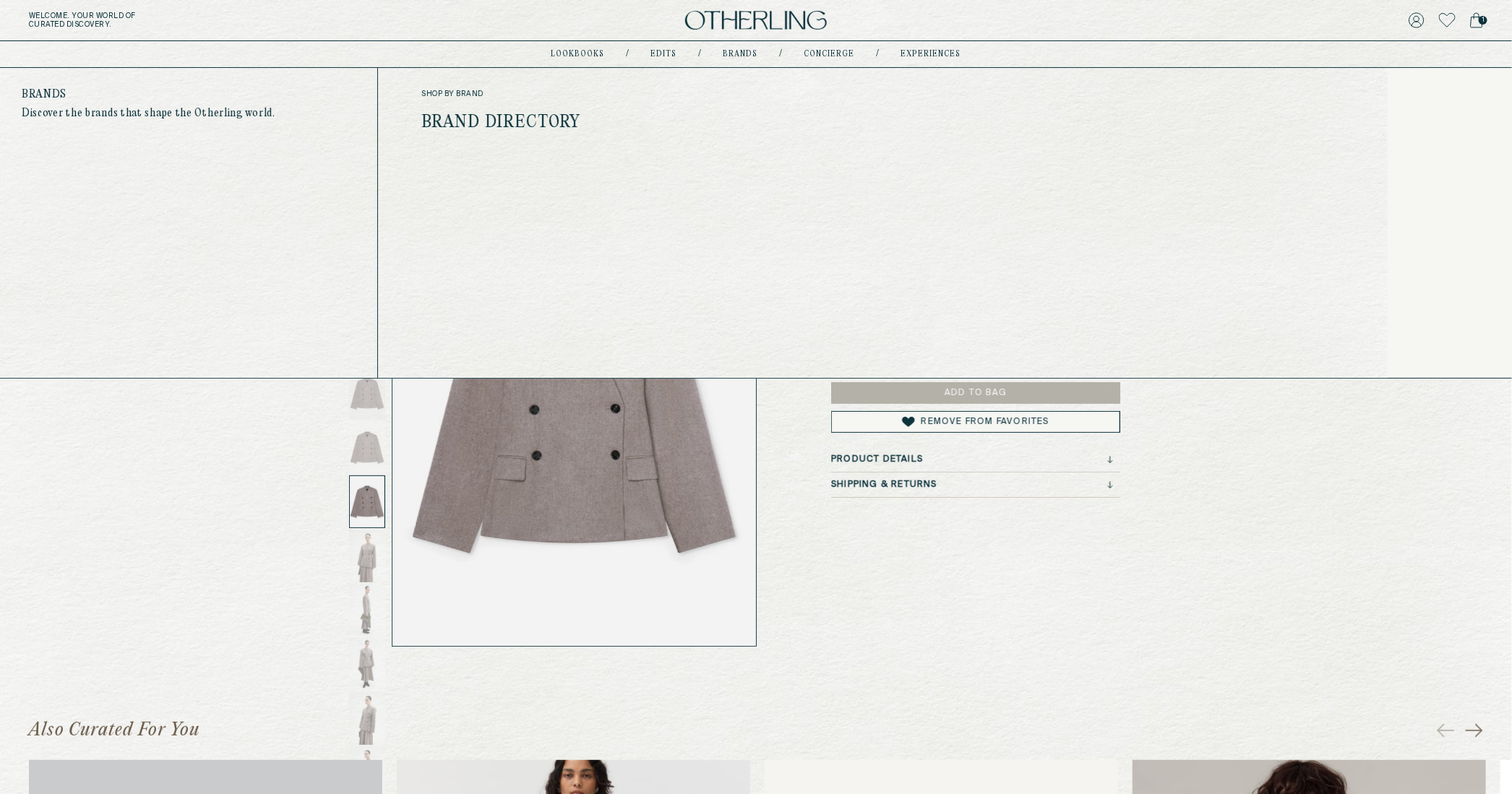
click at [561, 120] on link "Brand Directory" at bounding box center [501, 123] width 159 height 19
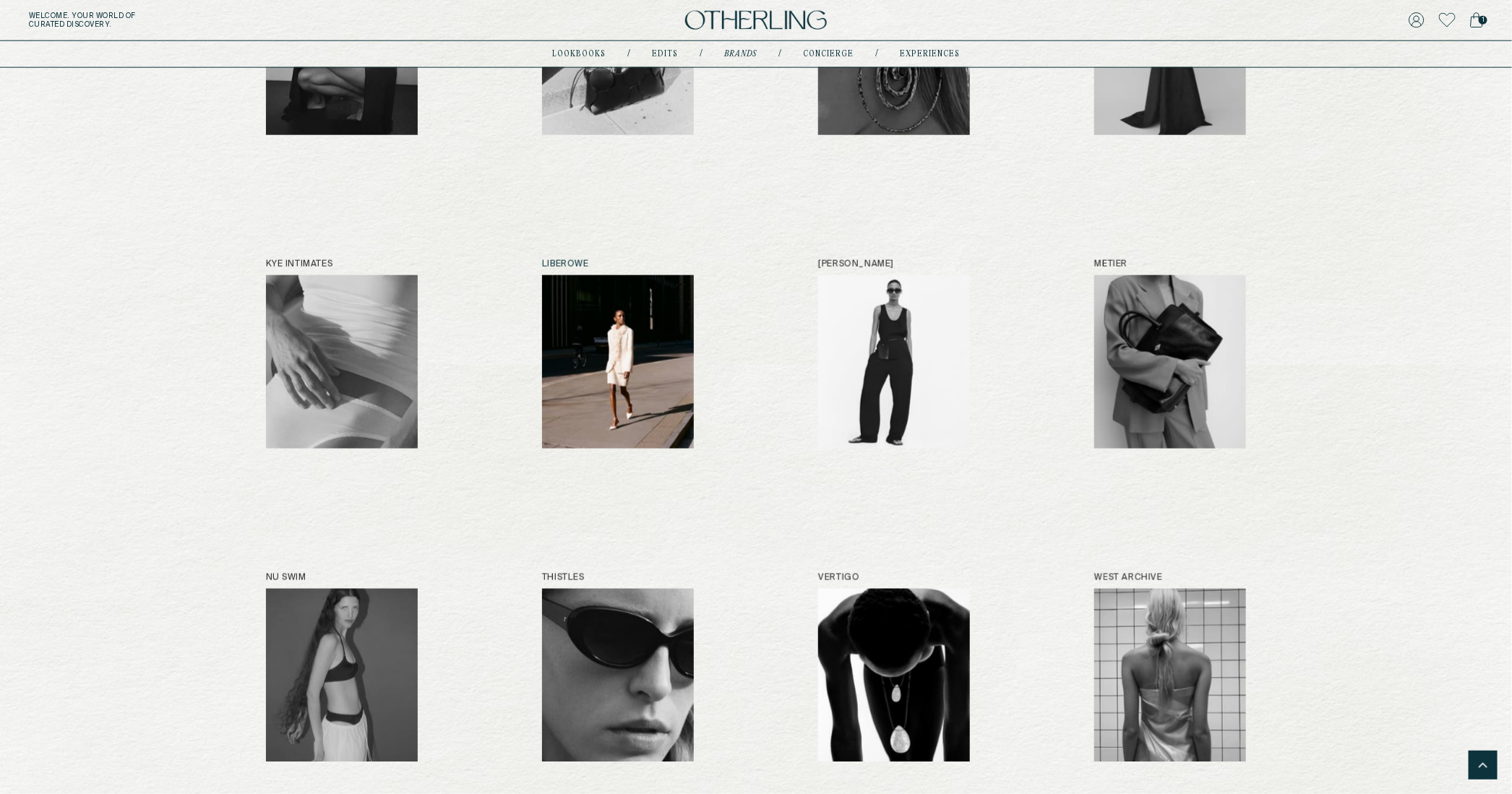
scroll to position [989, 0]
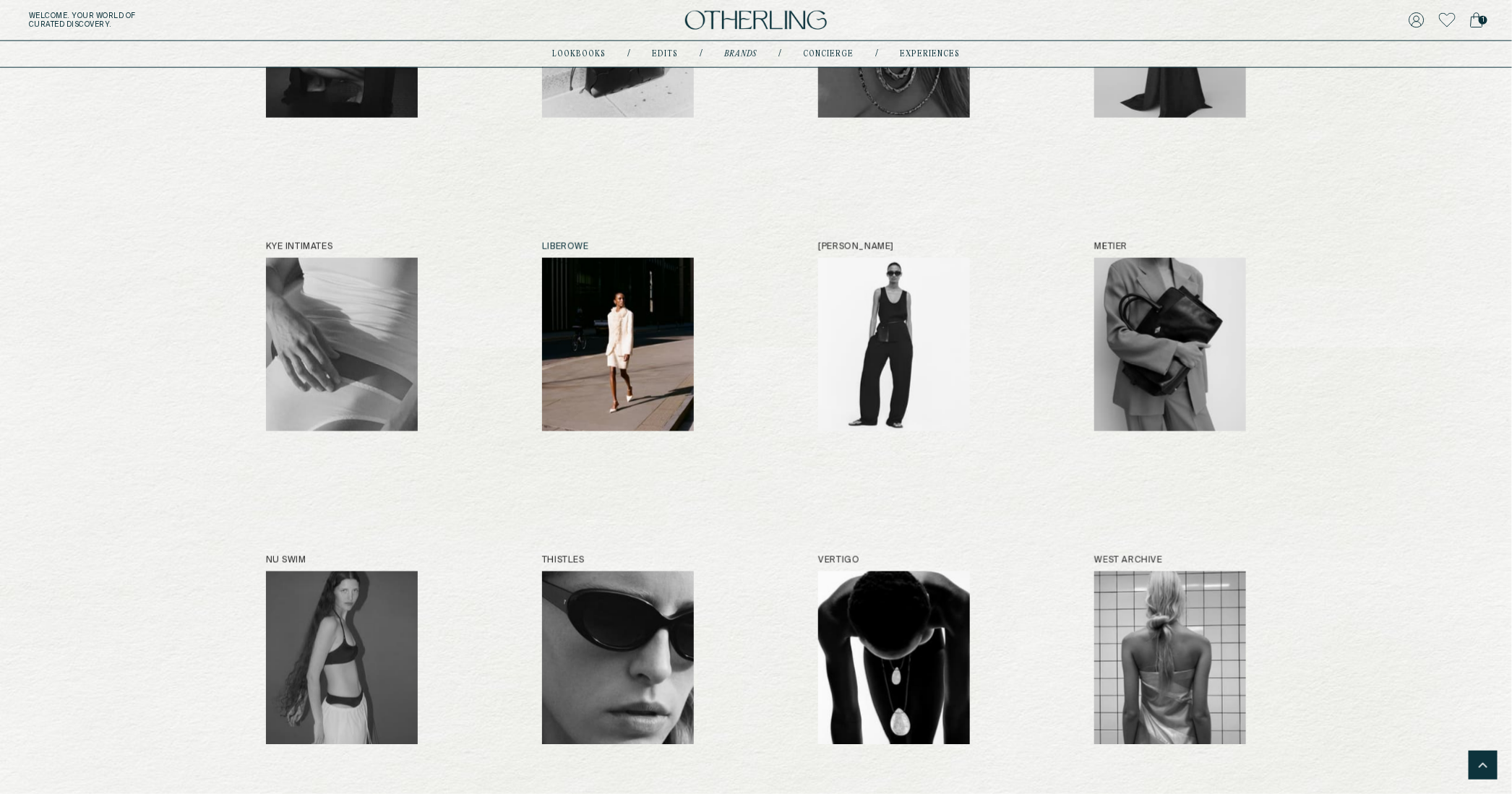
click at [616, 402] on img at bounding box center [618, 345] width 152 height 173
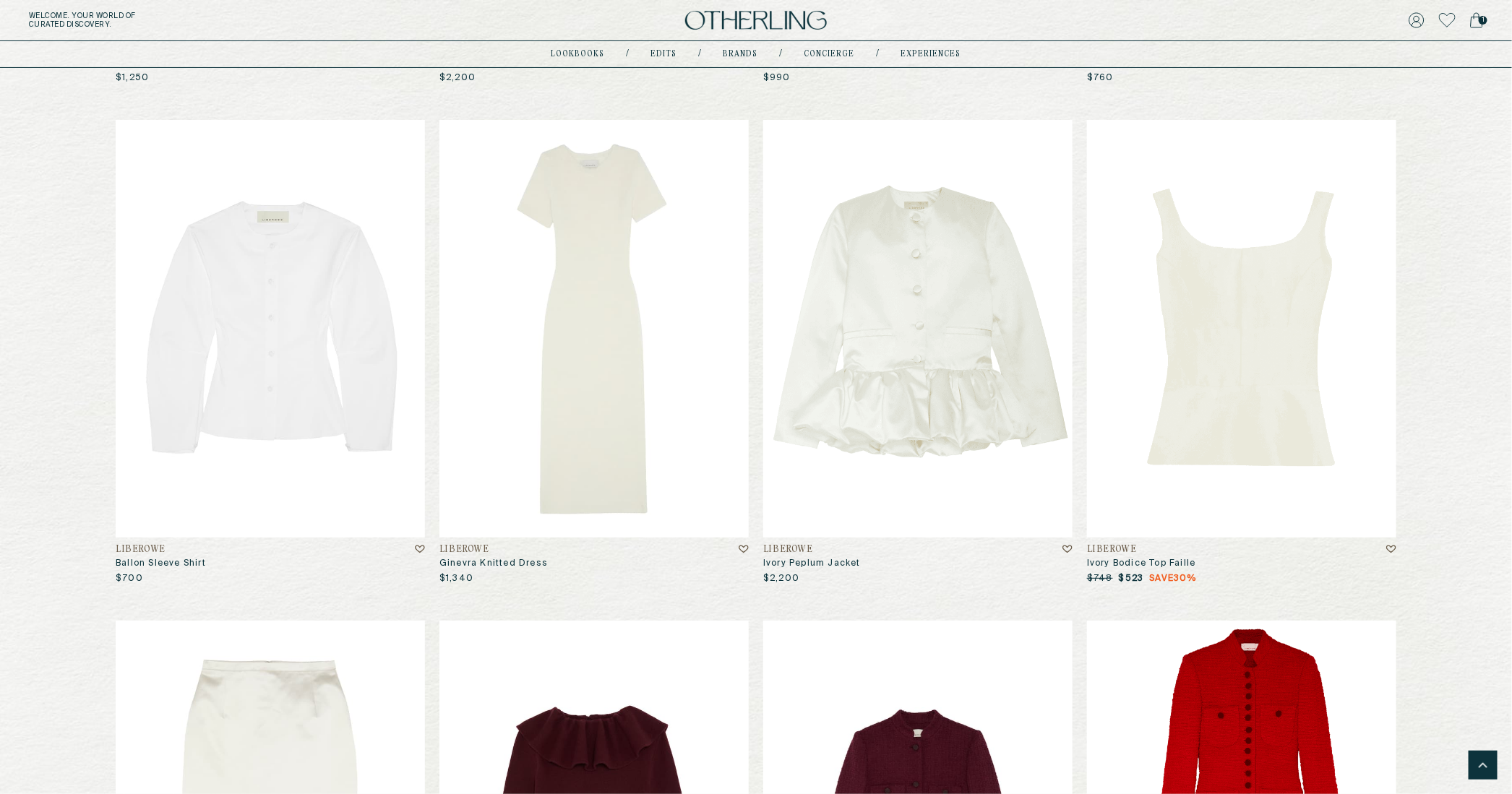
scroll to position [3142, 0]
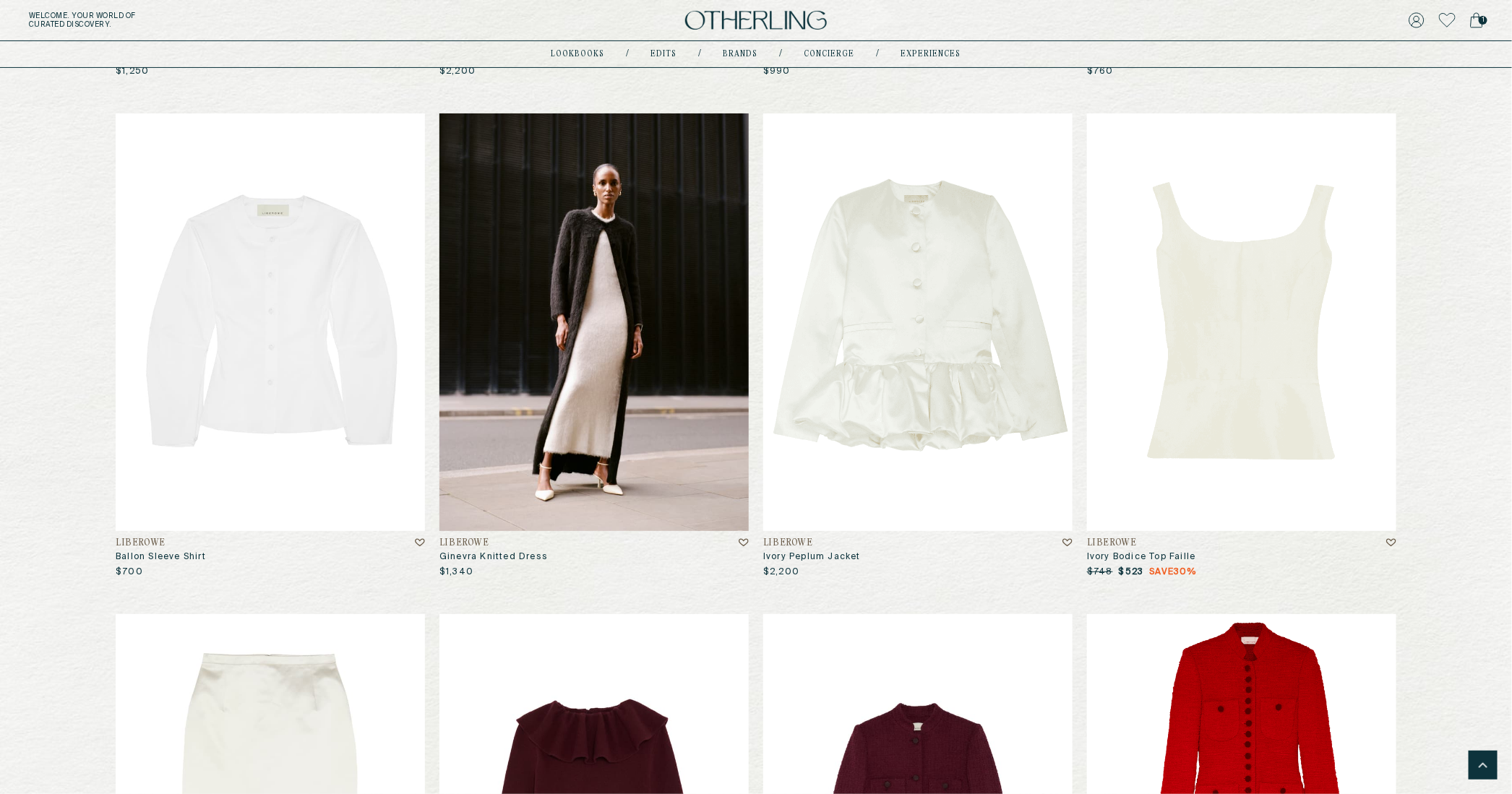
click at [757, 25] on img at bounding box center [756, 20] width 142 height 19
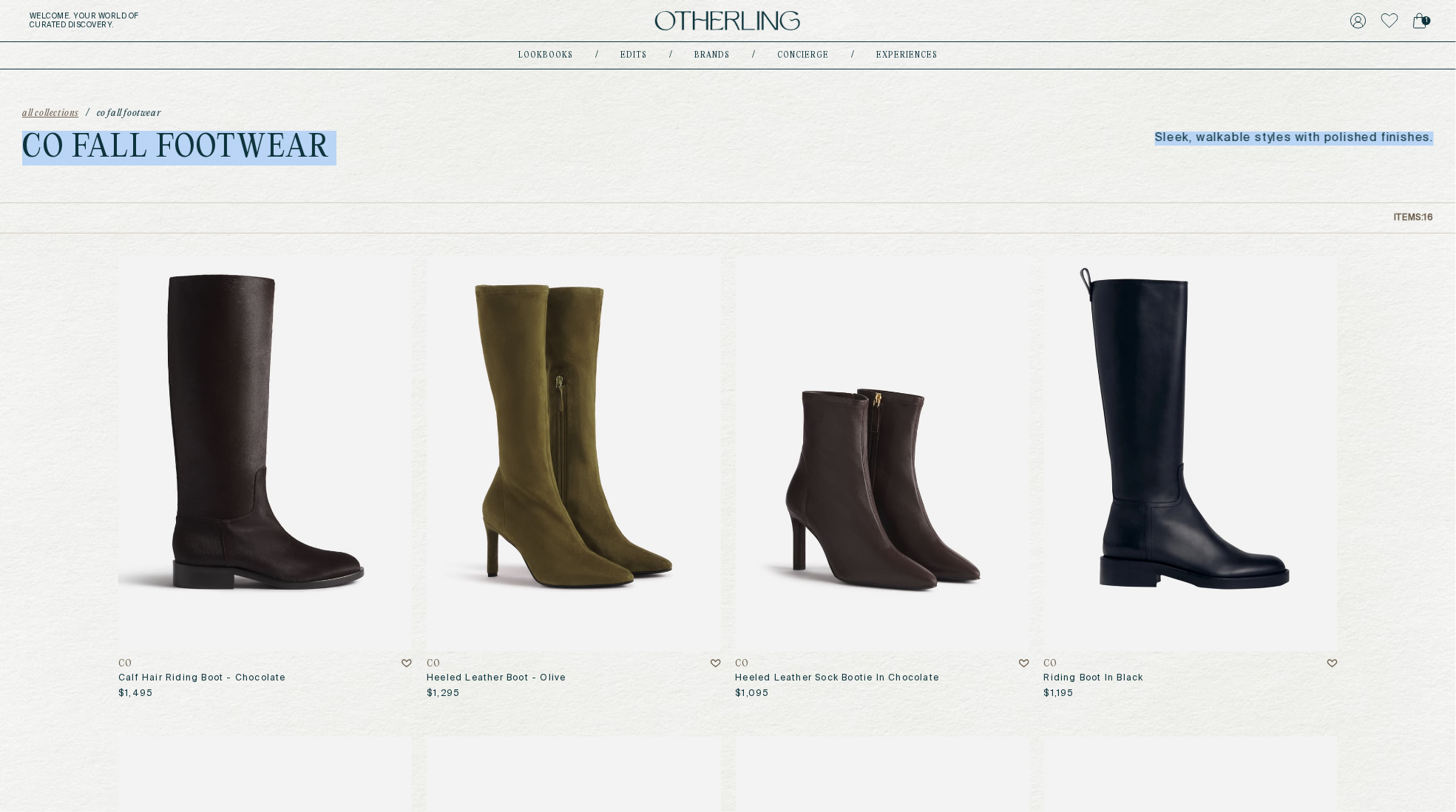
drag, startPoint x: 202, startPoint y: 147, endPoint x: 957, endPoint y: 154, distance: 755.0
click at [957, 154] on div "all collections / Co Fall Footwear Co Fall Footwear Sleek, walkable styles with…" at bounding box center [728, 136] width 1456 height 133
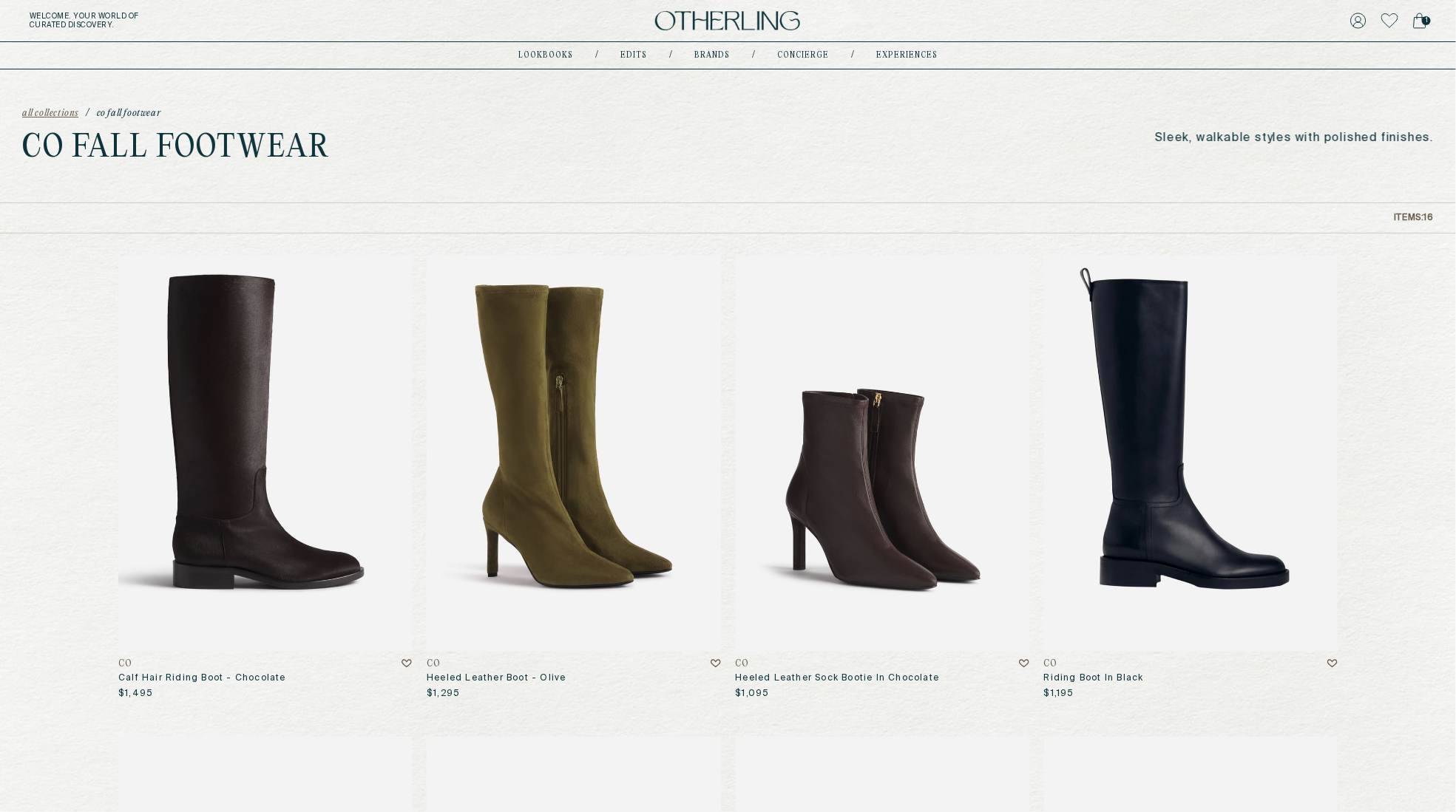
click at [695, 176] on div "all collections / Co Fall Footwear Co Fall Footwear Sleek, walkable styles with…" at bounding box center [728, 136] width 1456 height 133
drag, startPoint x: 44, startPoint y: 150, endPoint x: 527, endPoint y: 147, distance: 483.0
click at [527, 147] on div "all collections / Co Fall Footwear Co Fall Footwear Sleek, walkable styles with…" at bounding box center [728, 136] width 1456 height 133
click at [718, 20] on img at bounding box center [728, 20] width 145 height 20
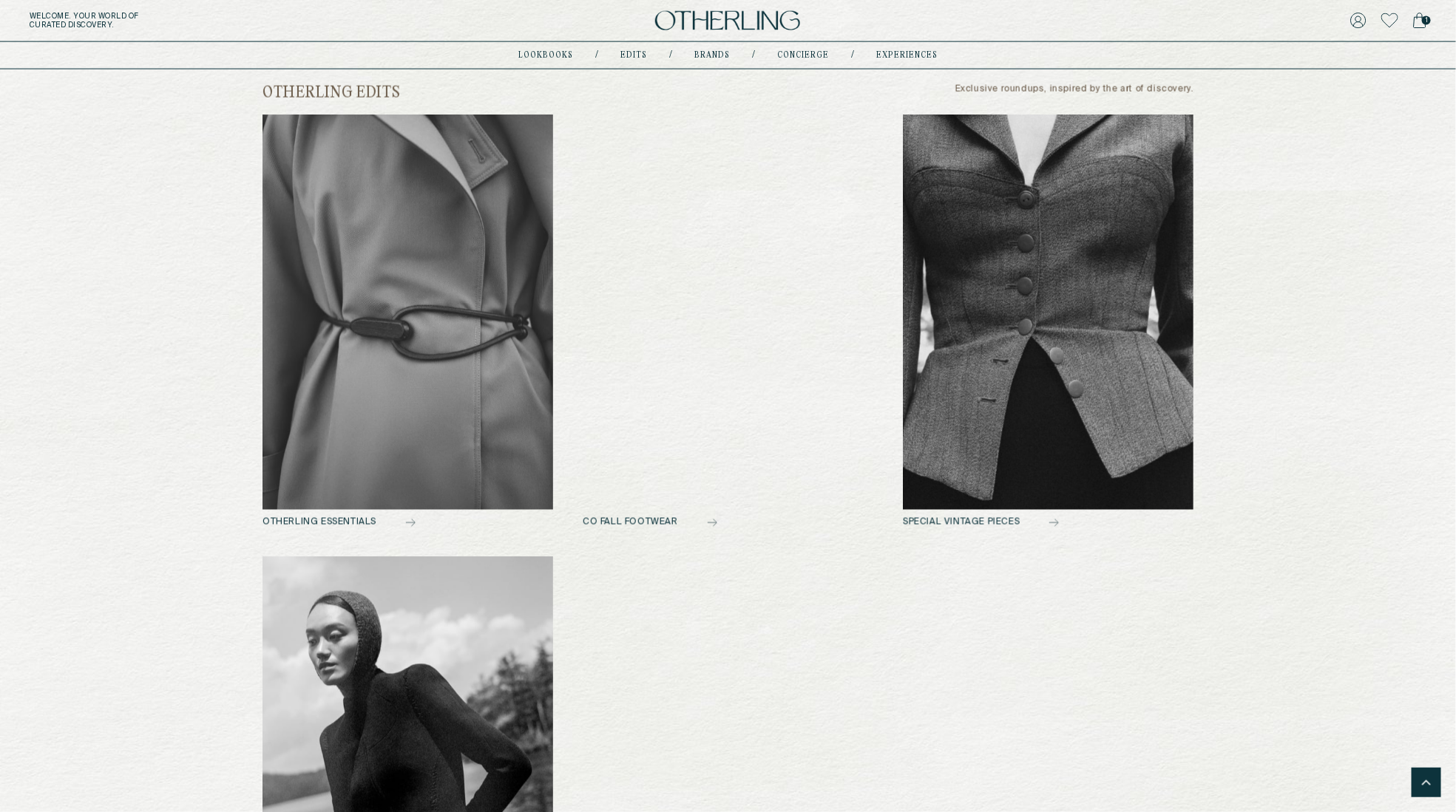
scroll to position [1084, 0]
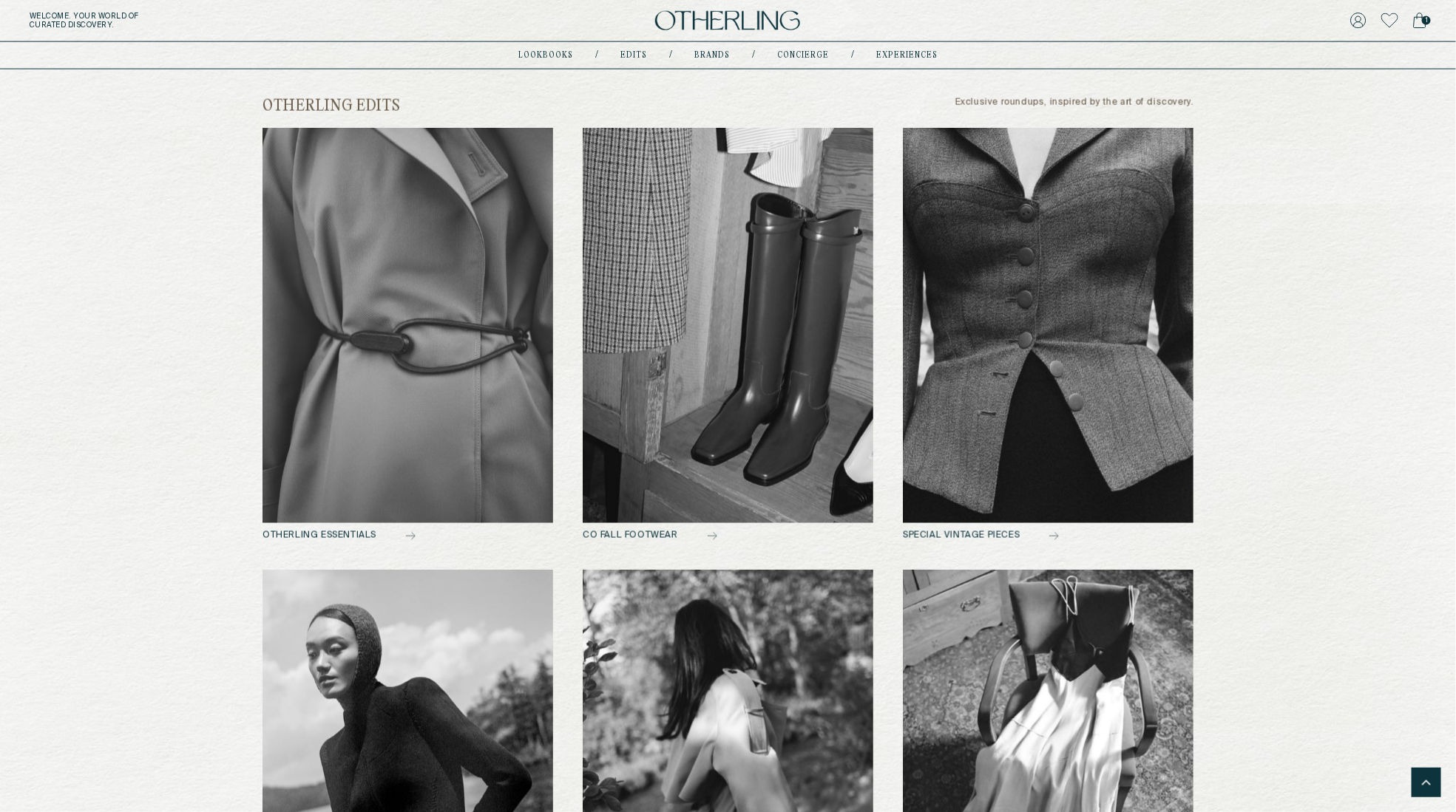
click at [143, 461] on div "Your Lookbook Fall 2025 Lookbook DISCOVER NOW Get to Know Our Brands Explore Di…" at bounding box center [728, 390] width 1456 height 2809
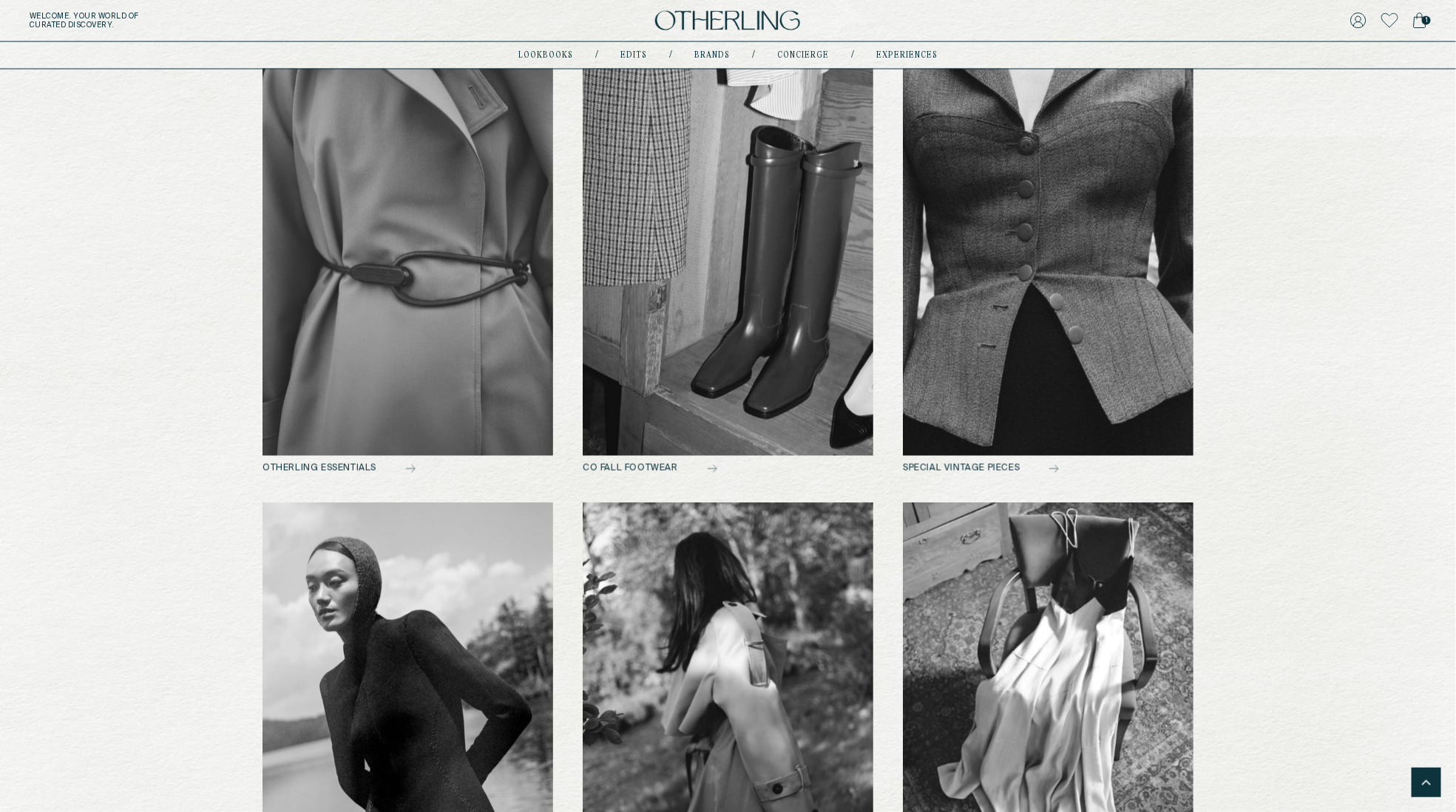
scroll to position [1165, 0]
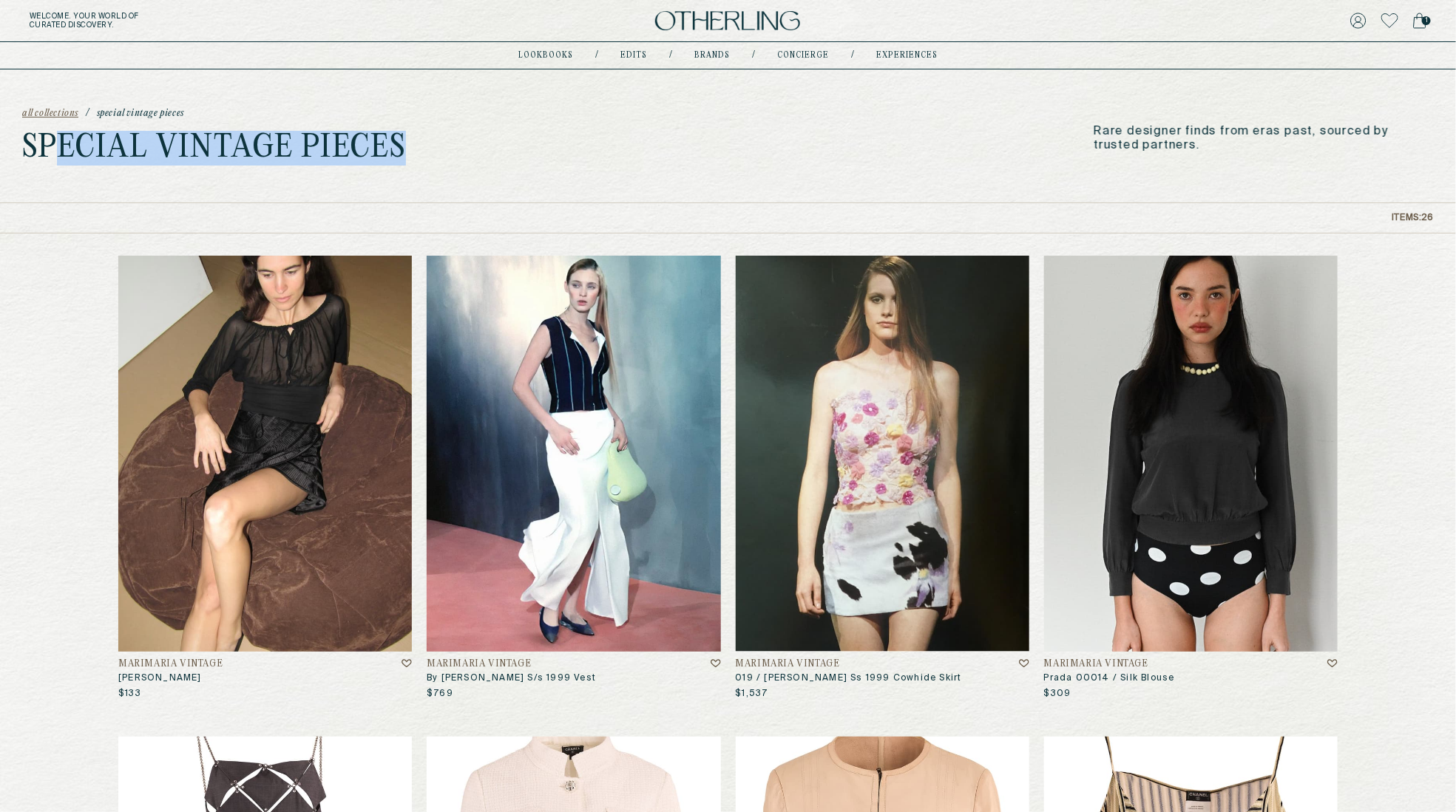
drag, startPoint x: 52, startPoint y: 132, endPoint x: 641, endPoint y: 140, distance: 589.1
click at [641, 140] on div "all collections / Special Vintage Pieces Special Vintage Pieces Rare designer f…" at bounding box center [728, 136] width 1456 height 133
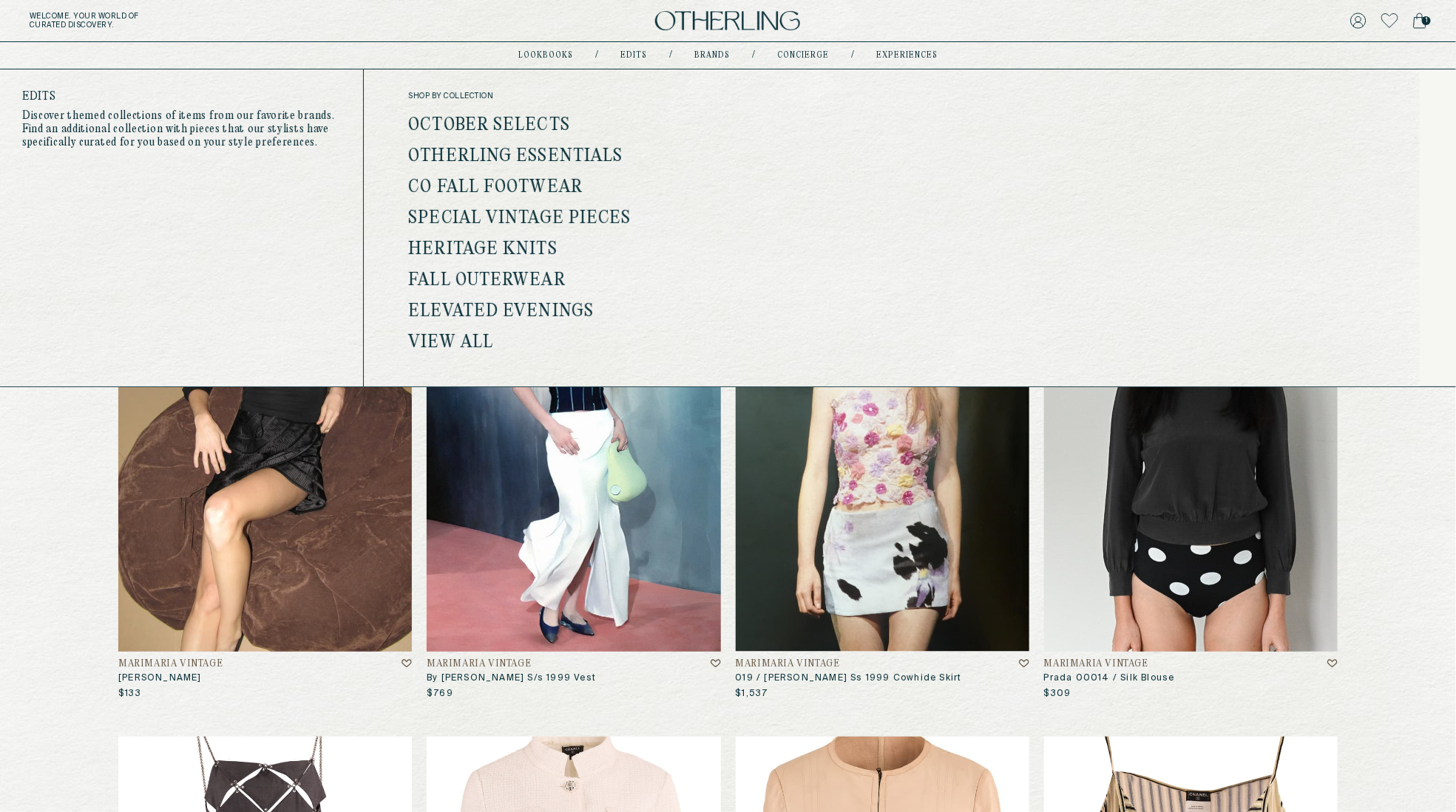
click at [562, 150] on link "Otherling Essentials" at bounding box center [515, 157] width 214 height 20
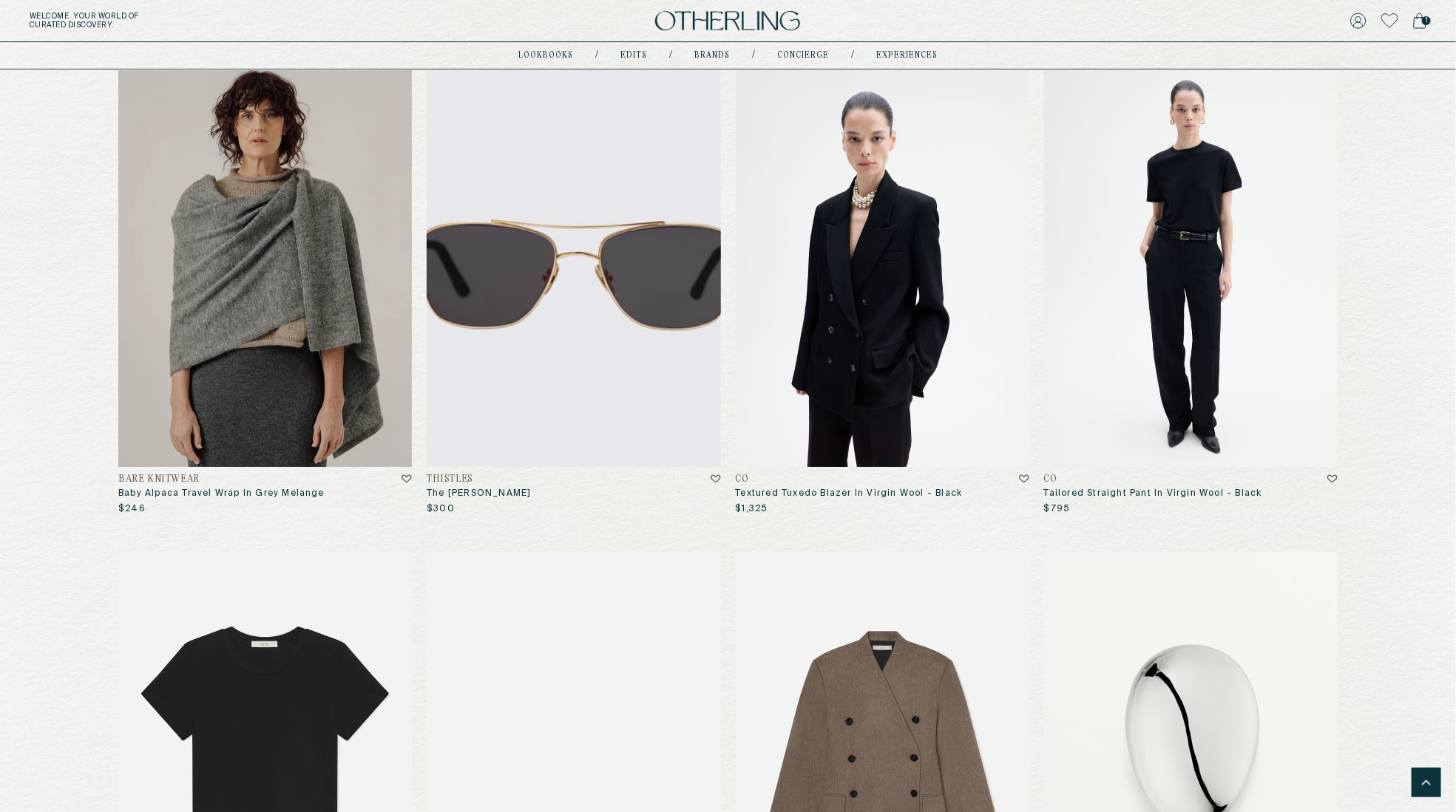
scroll to position [1133, 0]
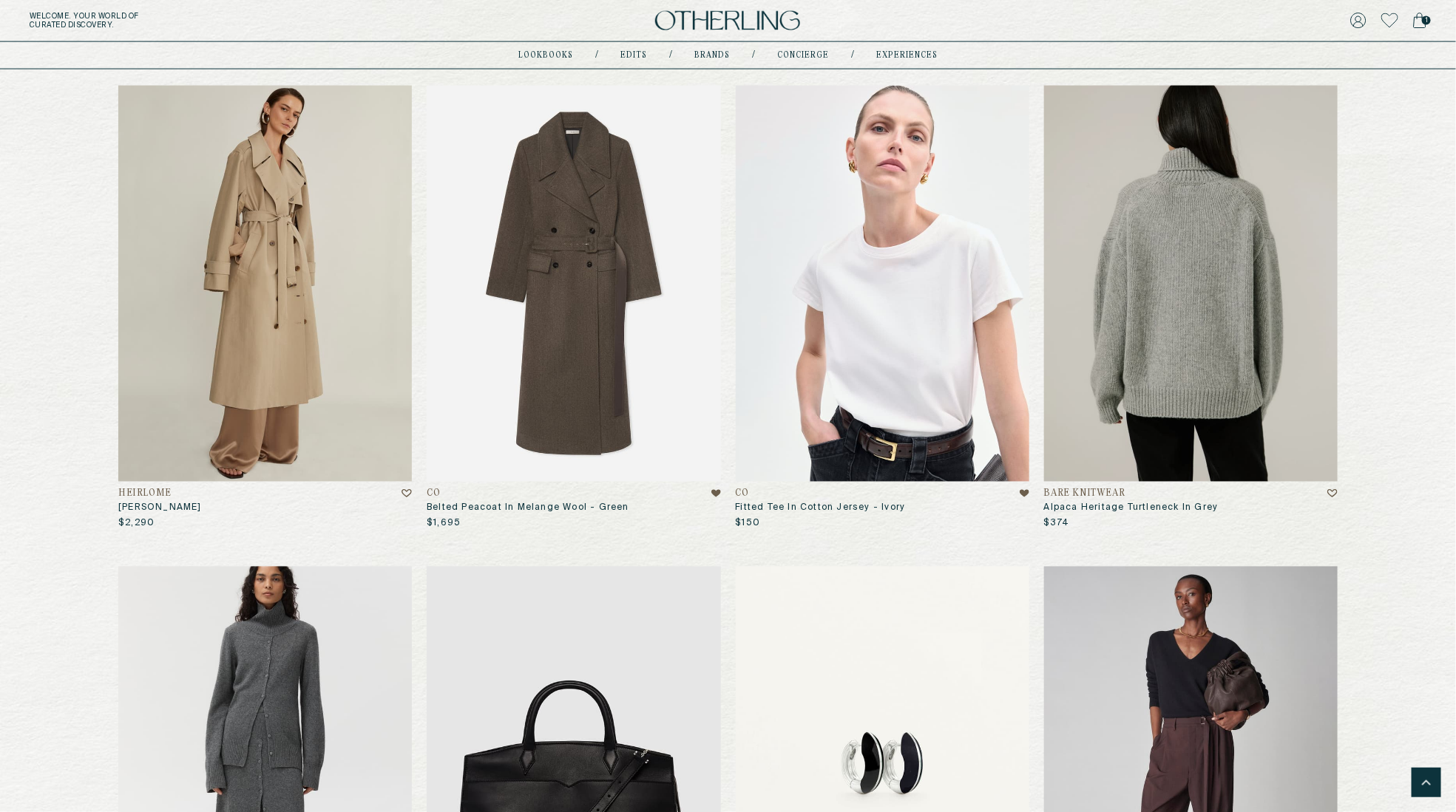
click at [1066, 142] on img at bounding box center [1191, 283] width 293 height 396
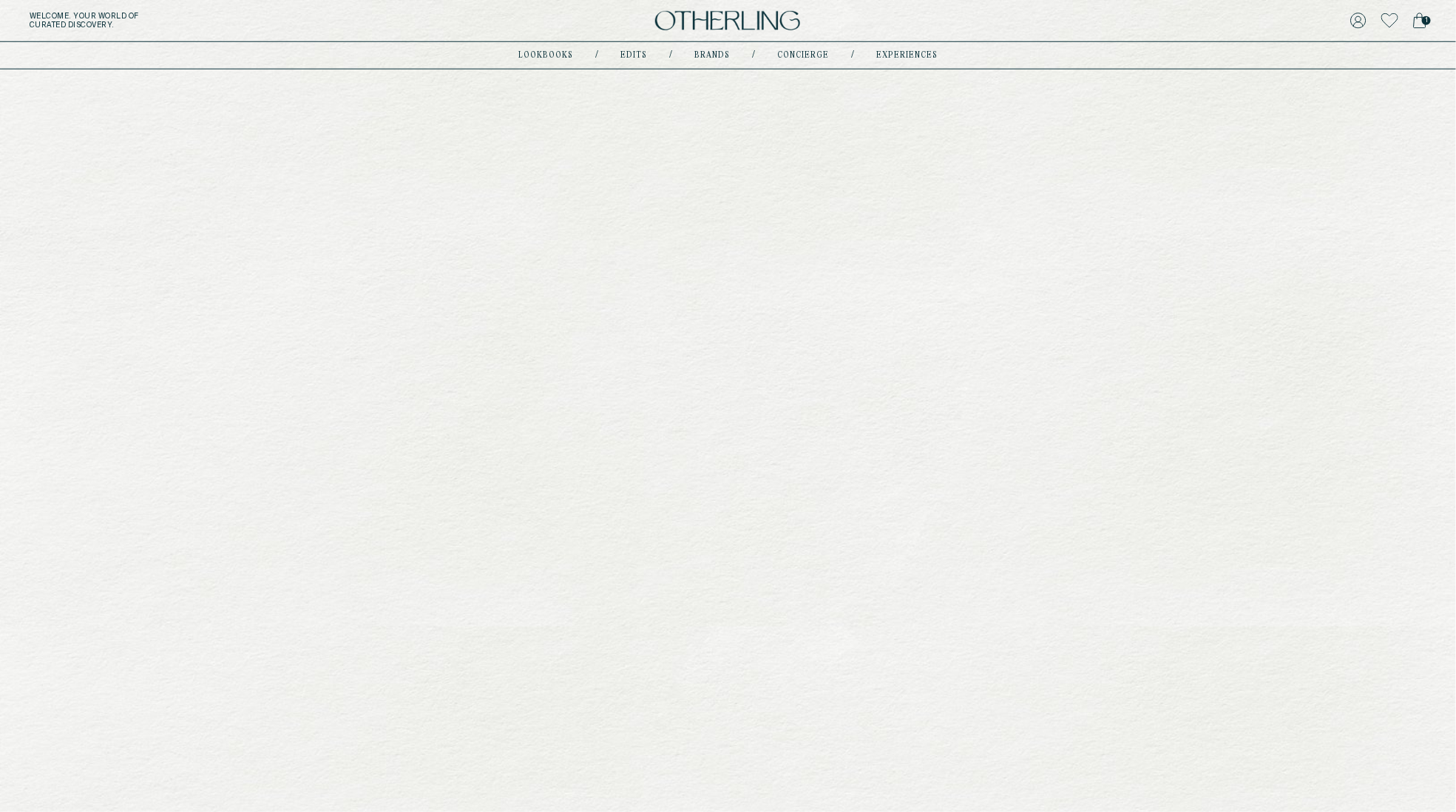
scroll to position [1133, 0]
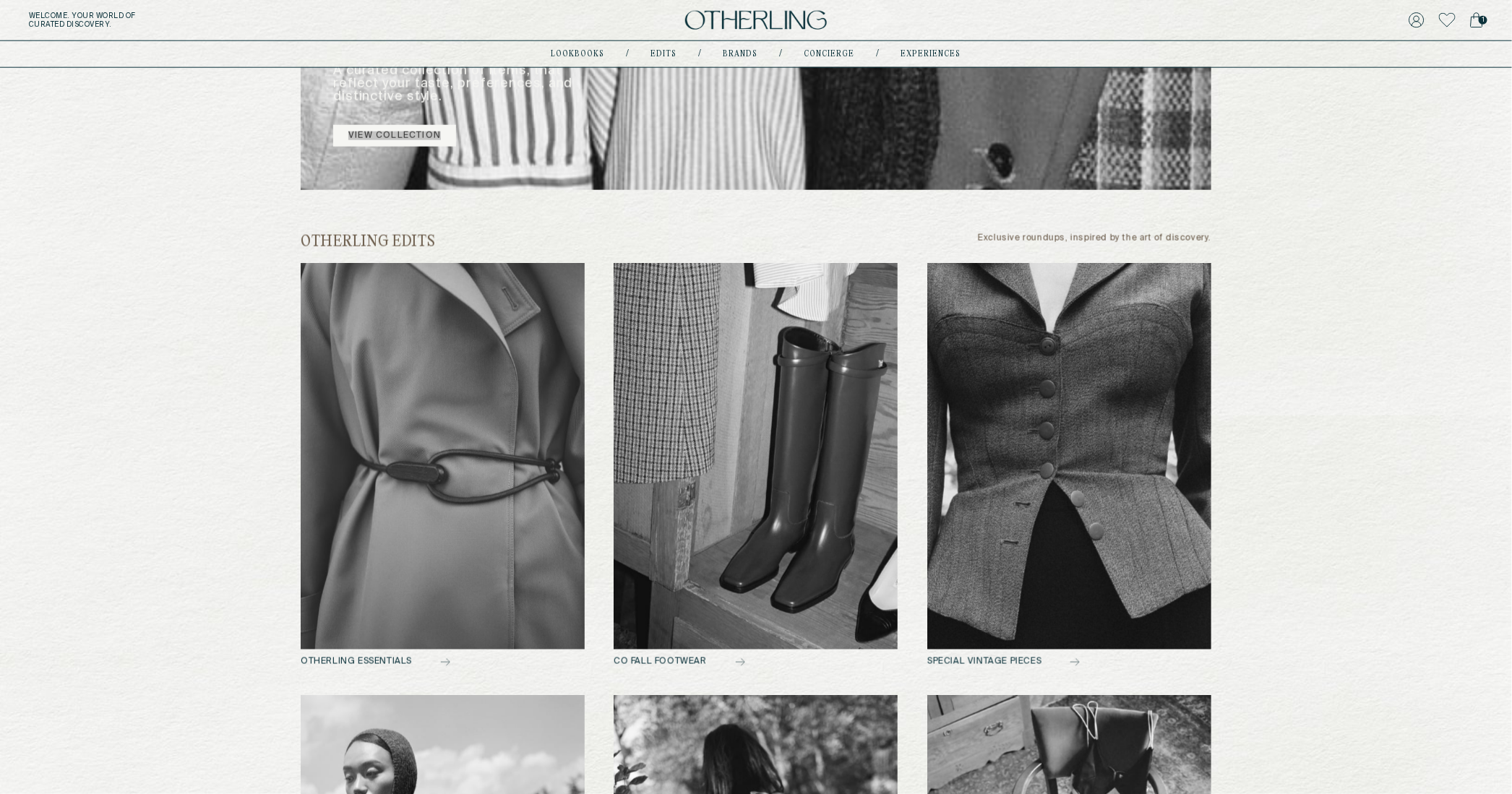
scroll to position [920, 0]
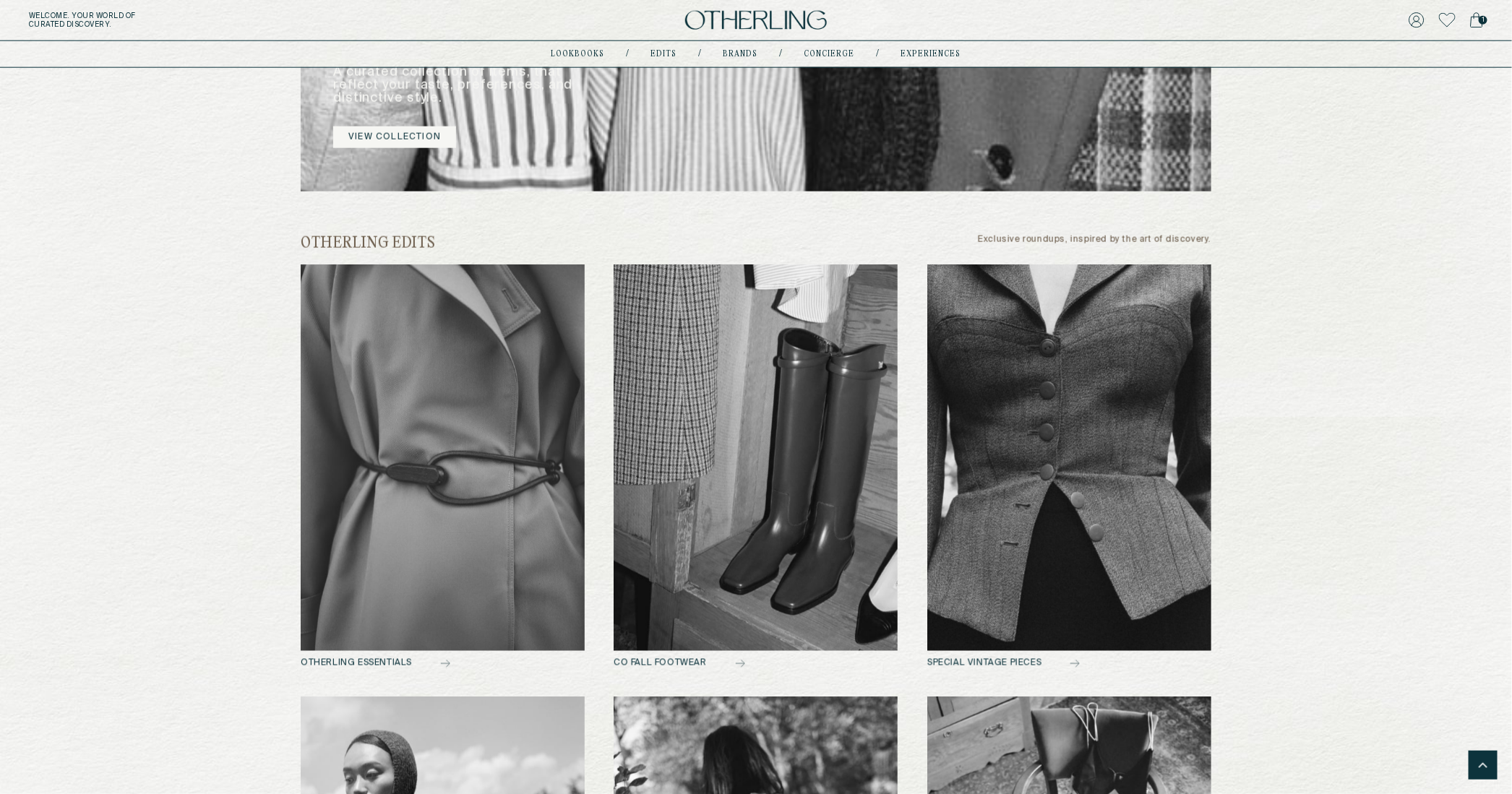
click at [743, 45] on div "lookbooks / Edits / Brands / concierge / experiences" at bounding box center [756, 54] width 410 height 26
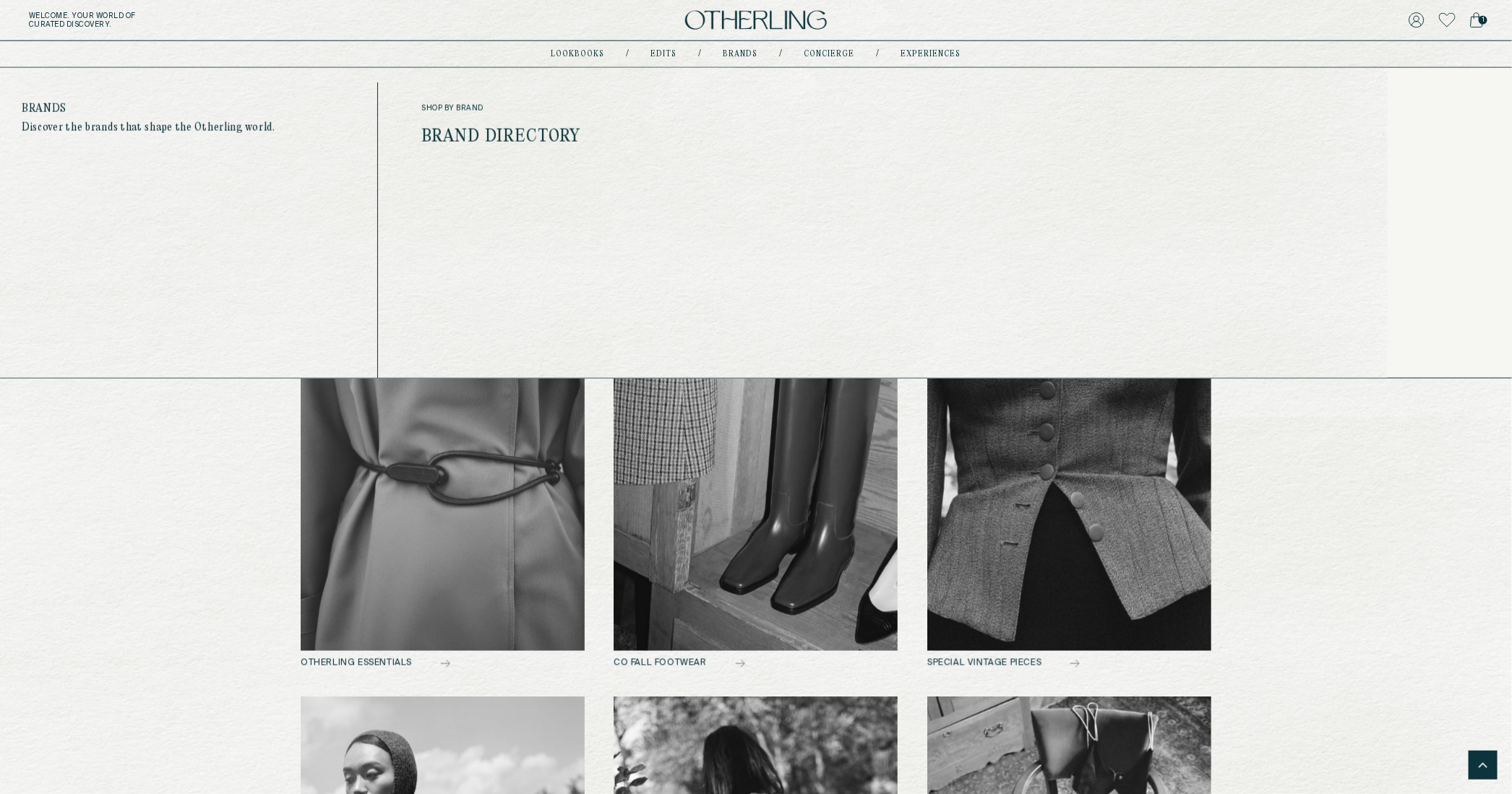
click at [743, 58] on nav "lookbooks / Edits / Brands / concierge / experiences" at bounding box center [756, 54] width 410 height 11
click at [743, 48] on nav "lookbooks / Edits / Brands / concierge / experiences" at bounding box center [756, 54] width 410 height 11
click at [743, 54] on link "Brands" at bounding box center [740, 54] width 34 height 7
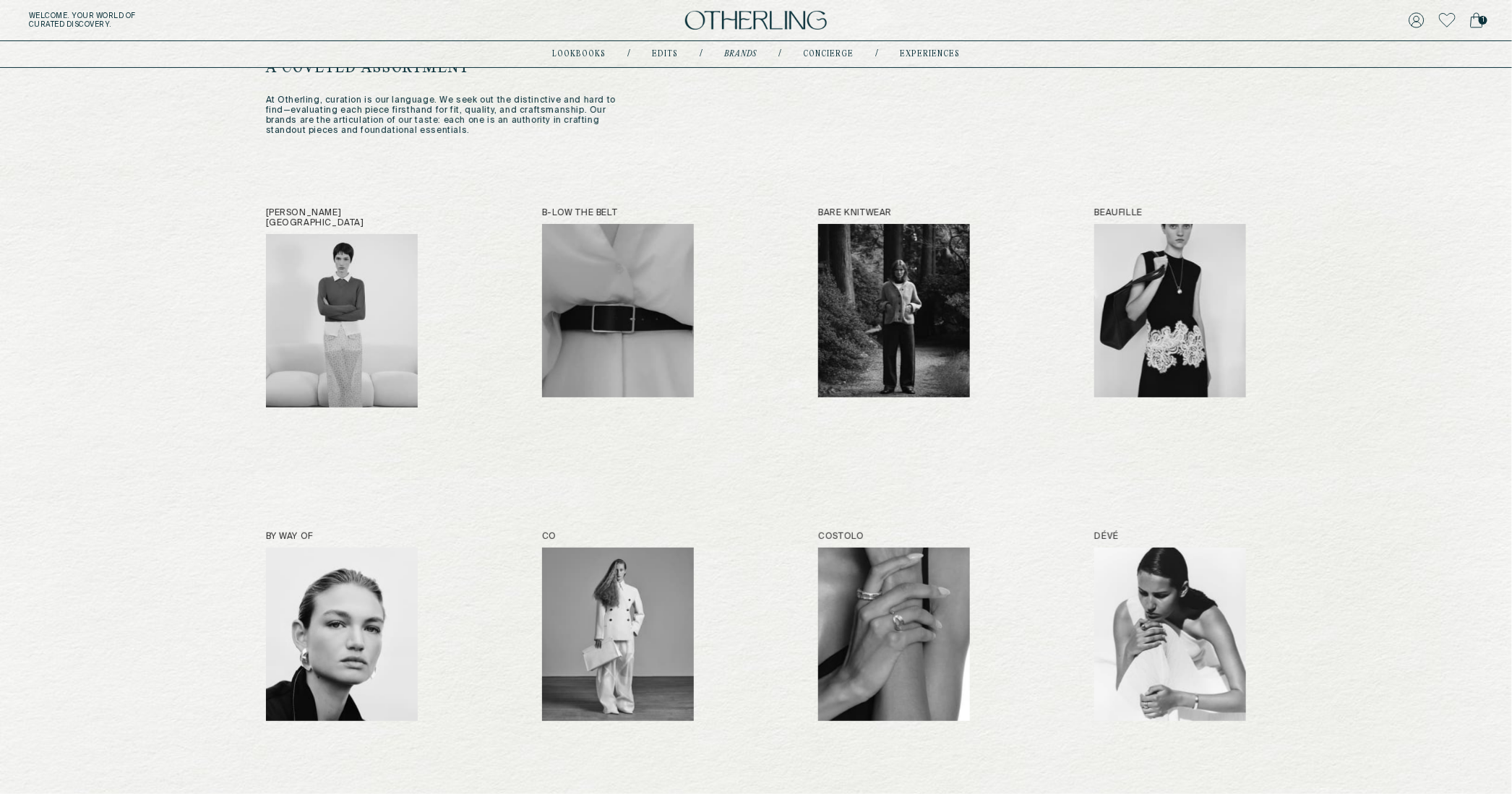
scroll to position [76, 0]
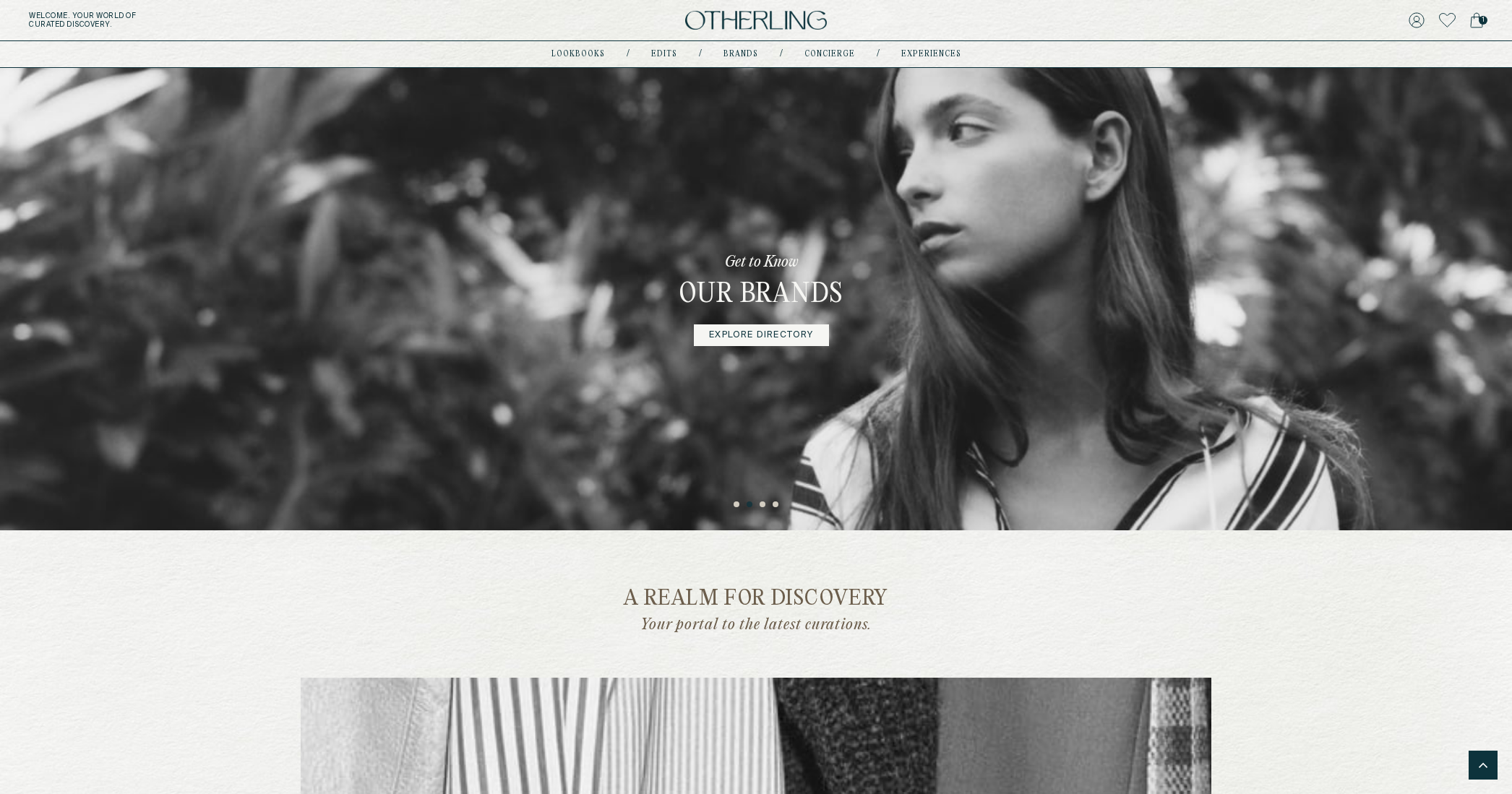
scroll to position [1140, 0]
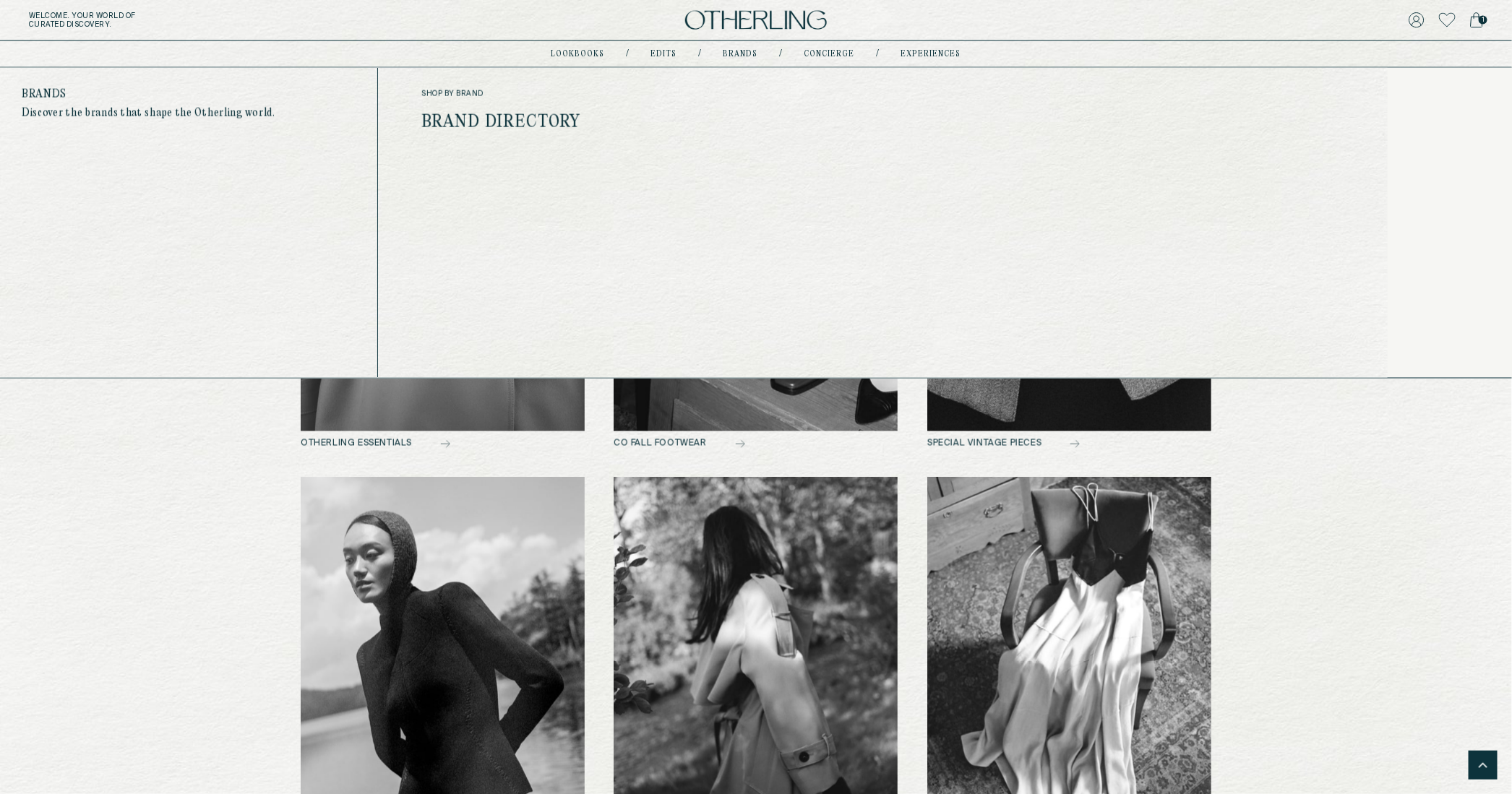
click at [556, 127] on link "Brand Directory" at bounding box center [501, 123] width 159 height 19
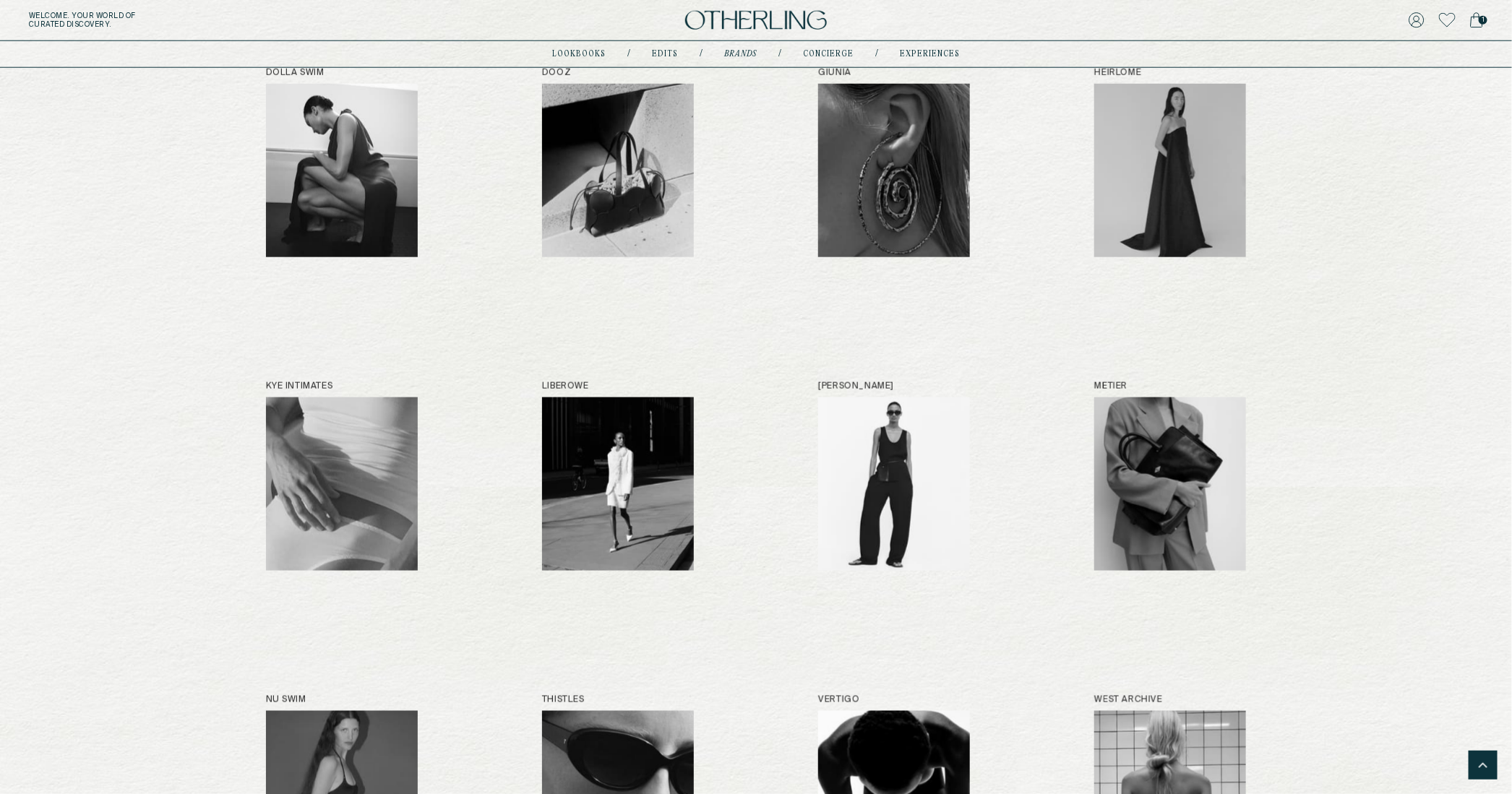
scroll to position [1131, 0]
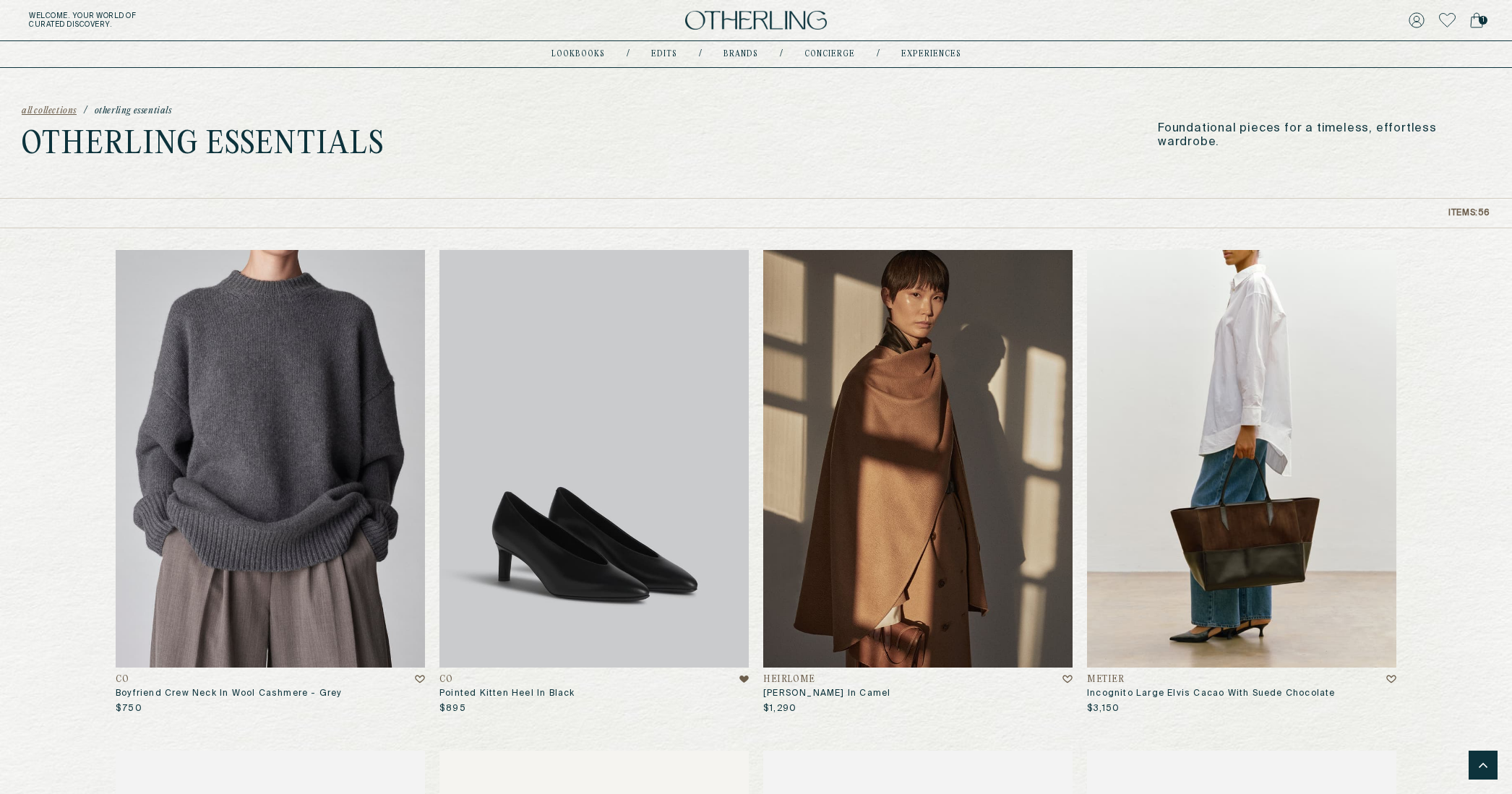
scroll to position [1138, 0]
